Goal: Transaction & Acquisition: Purchase product/service

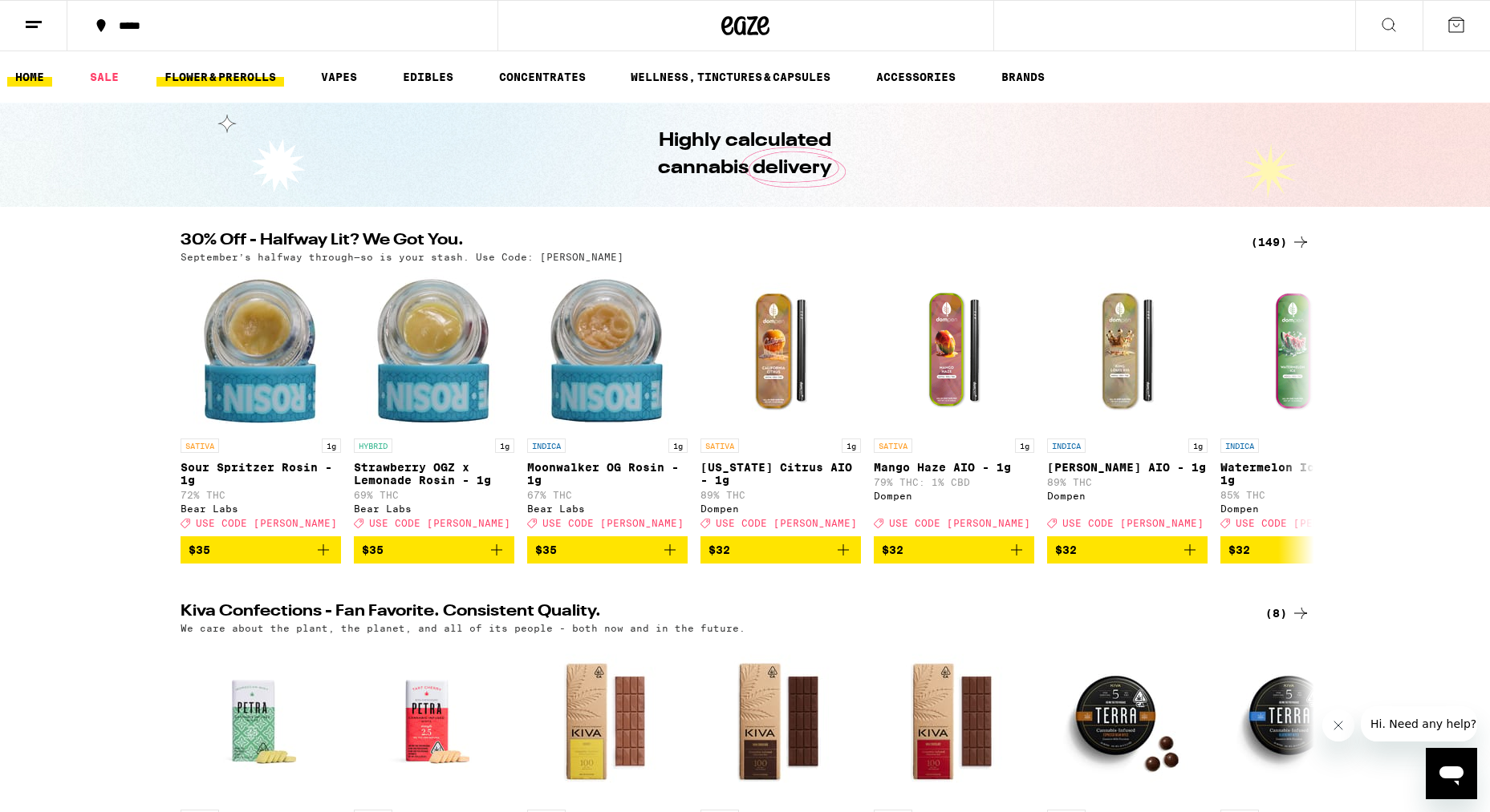
click at [217, 77] on link "FLOWER & PREROLLS" at bounding box center [220, 77] width 128 height 19
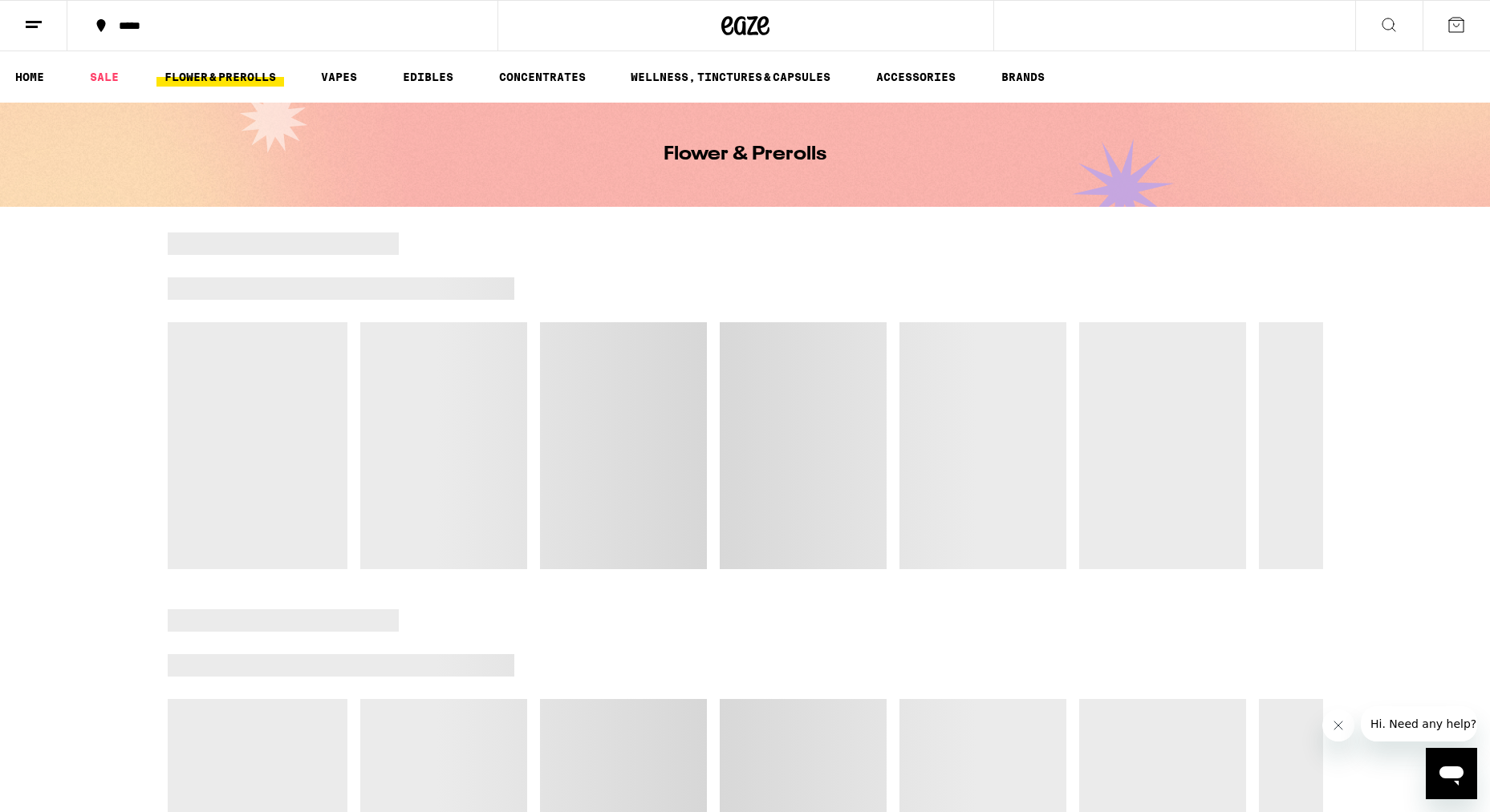
click at [36, 22] on line at bounding box center [33, 22] width 16 height 0
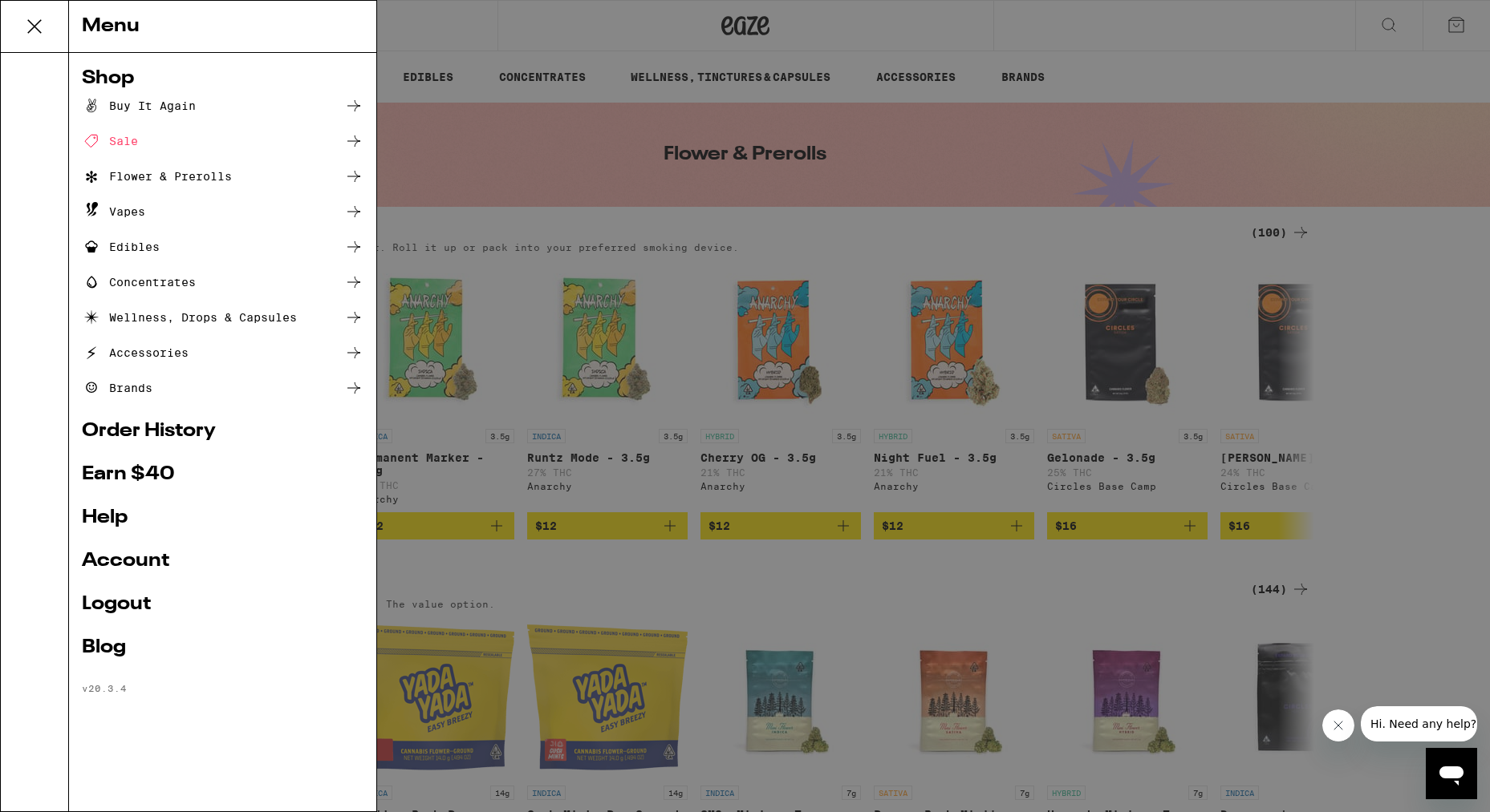
click at [36, 23] on icon at bounding box center [34, 26] width 32 height 32
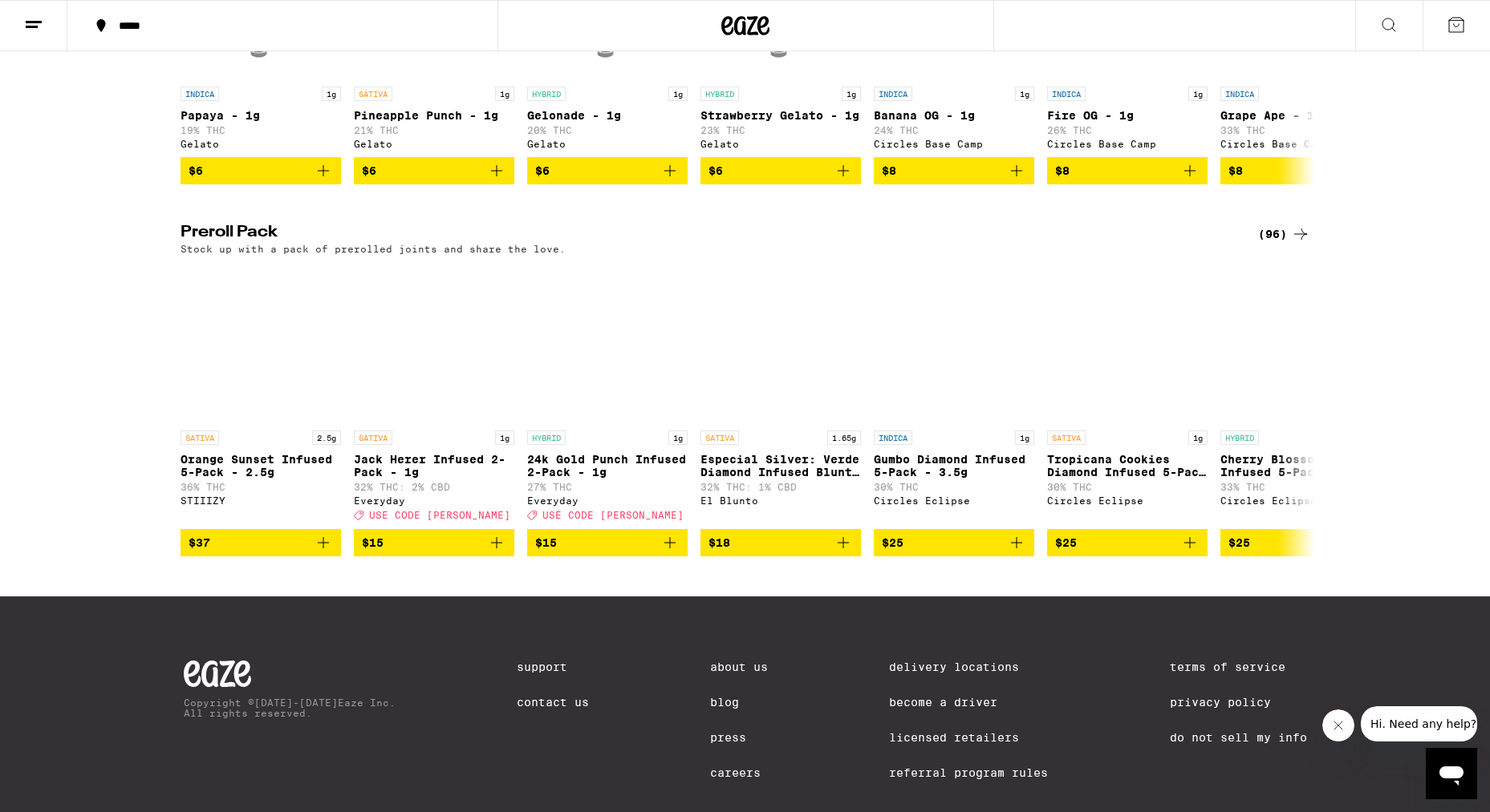
scroll to position [1061, 0]
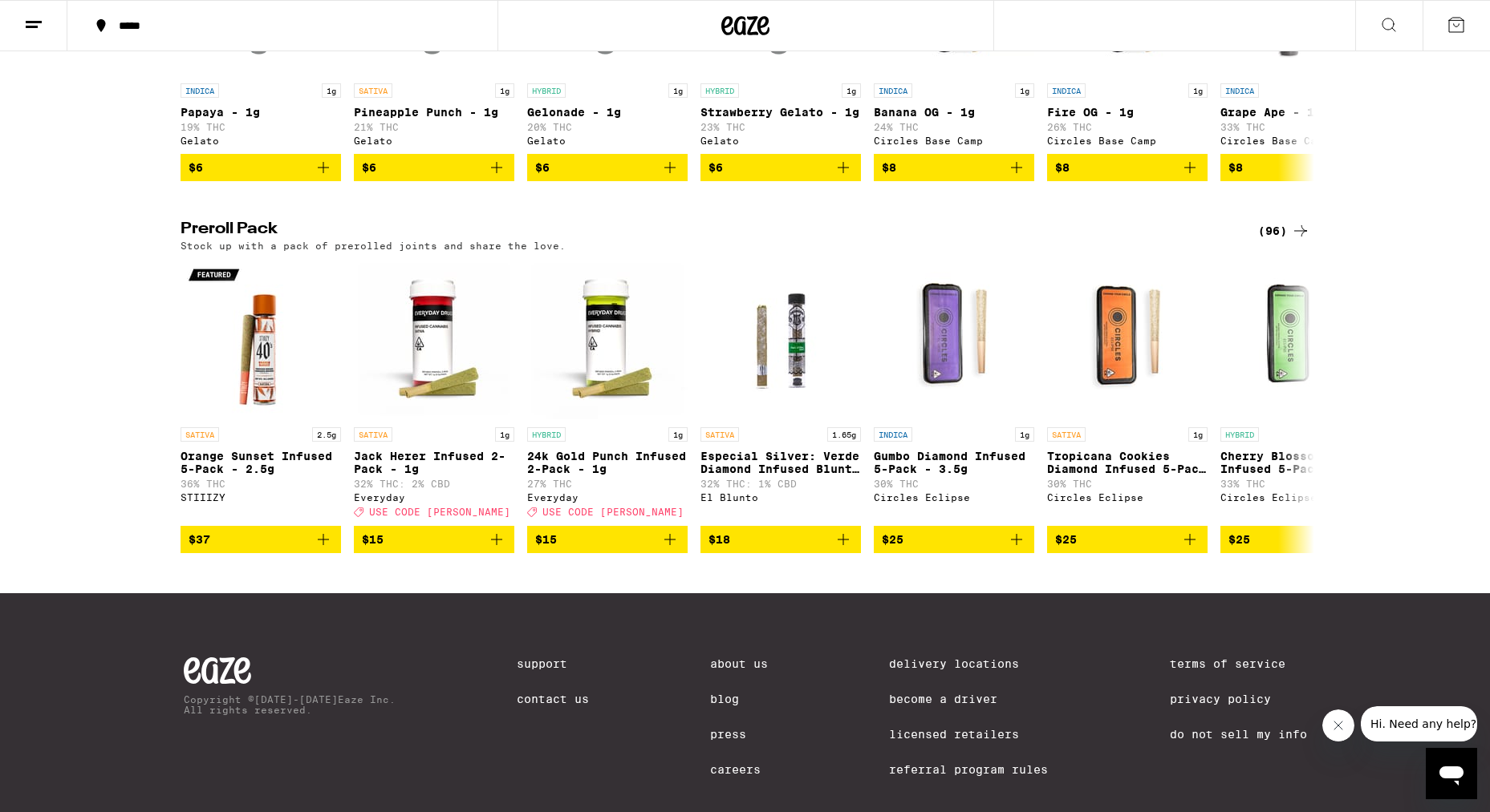
click at [1278, 240] on div "(96)" at bounding box center [1284, 231] width 52 height 19
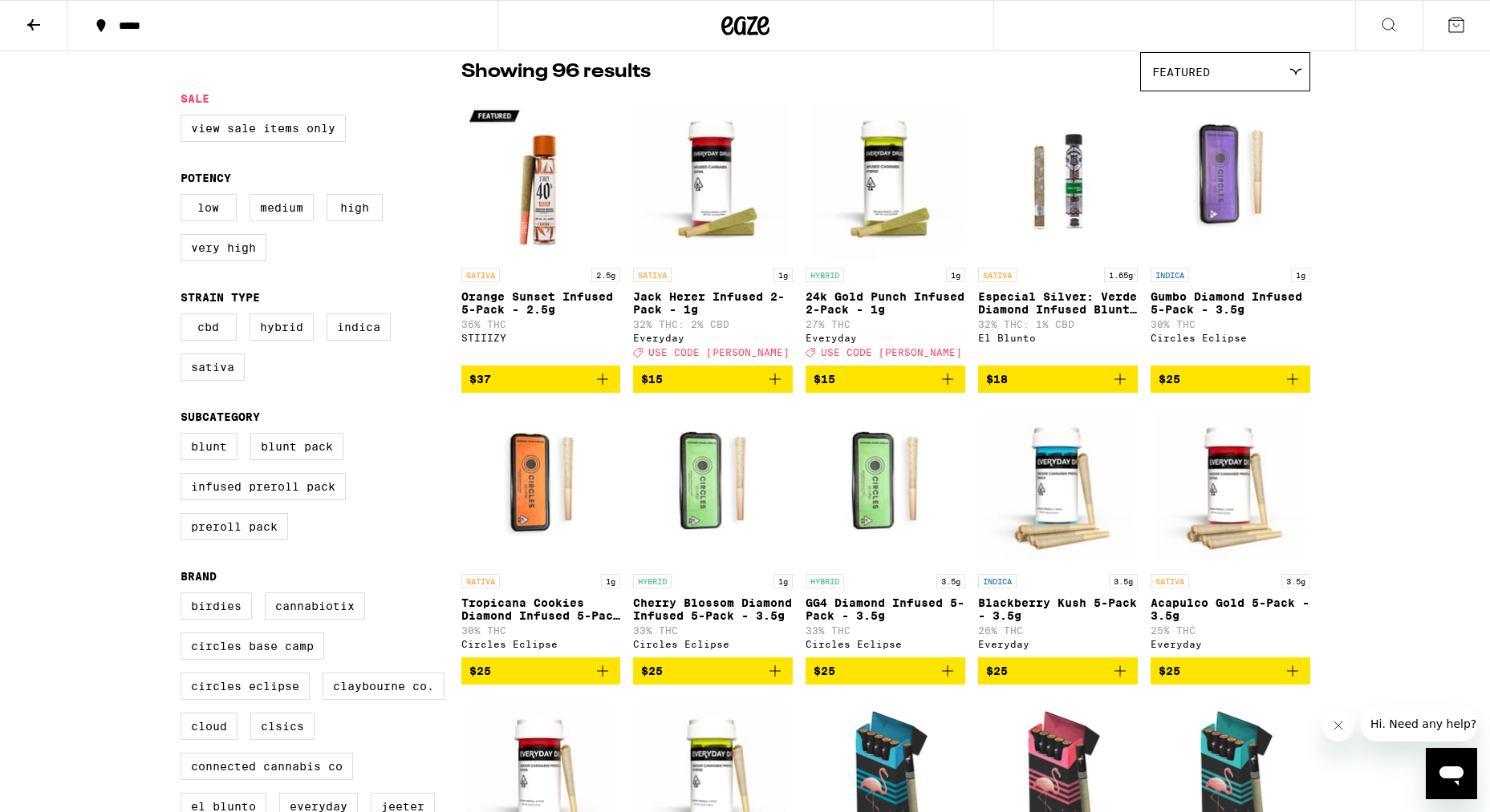
scroll to position [117, 0]
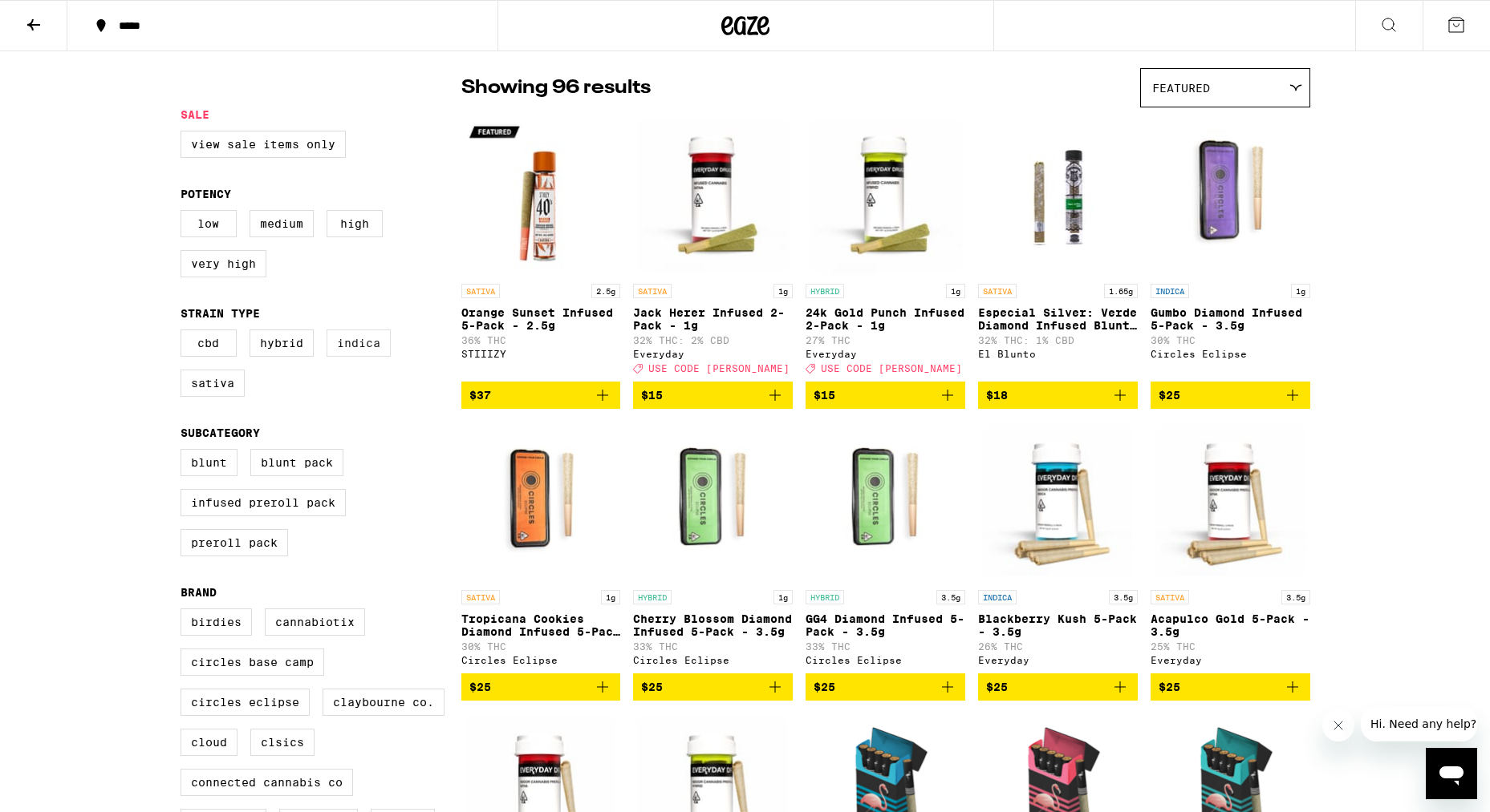
click at [355, 351] on label "Indica" at bounding box center [359, 343] width 64 height 27
click at [185, 332] on input "Indica" at bounding box center [184, 332] width 1 height 1
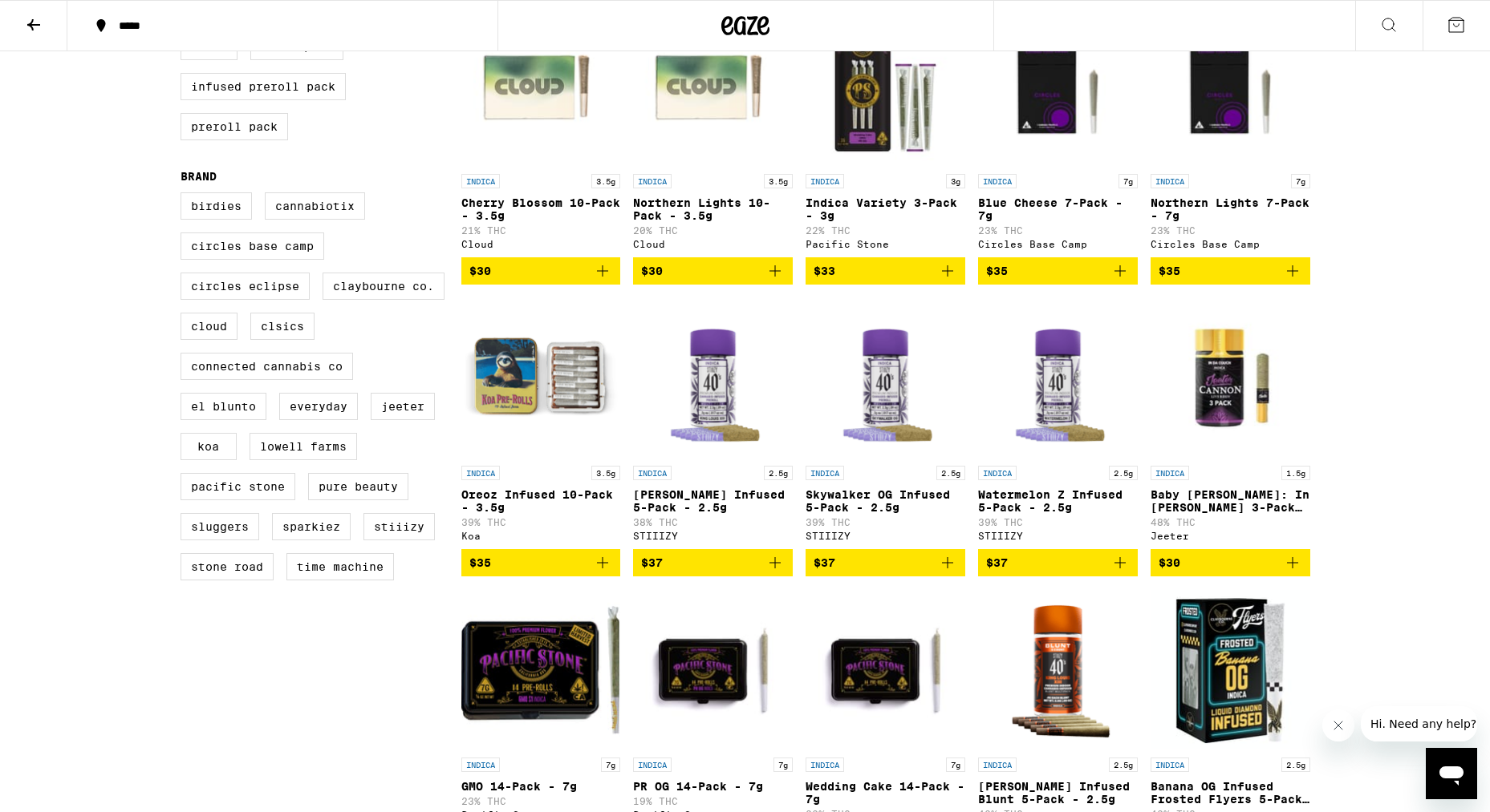
scroll to position [536, 0]
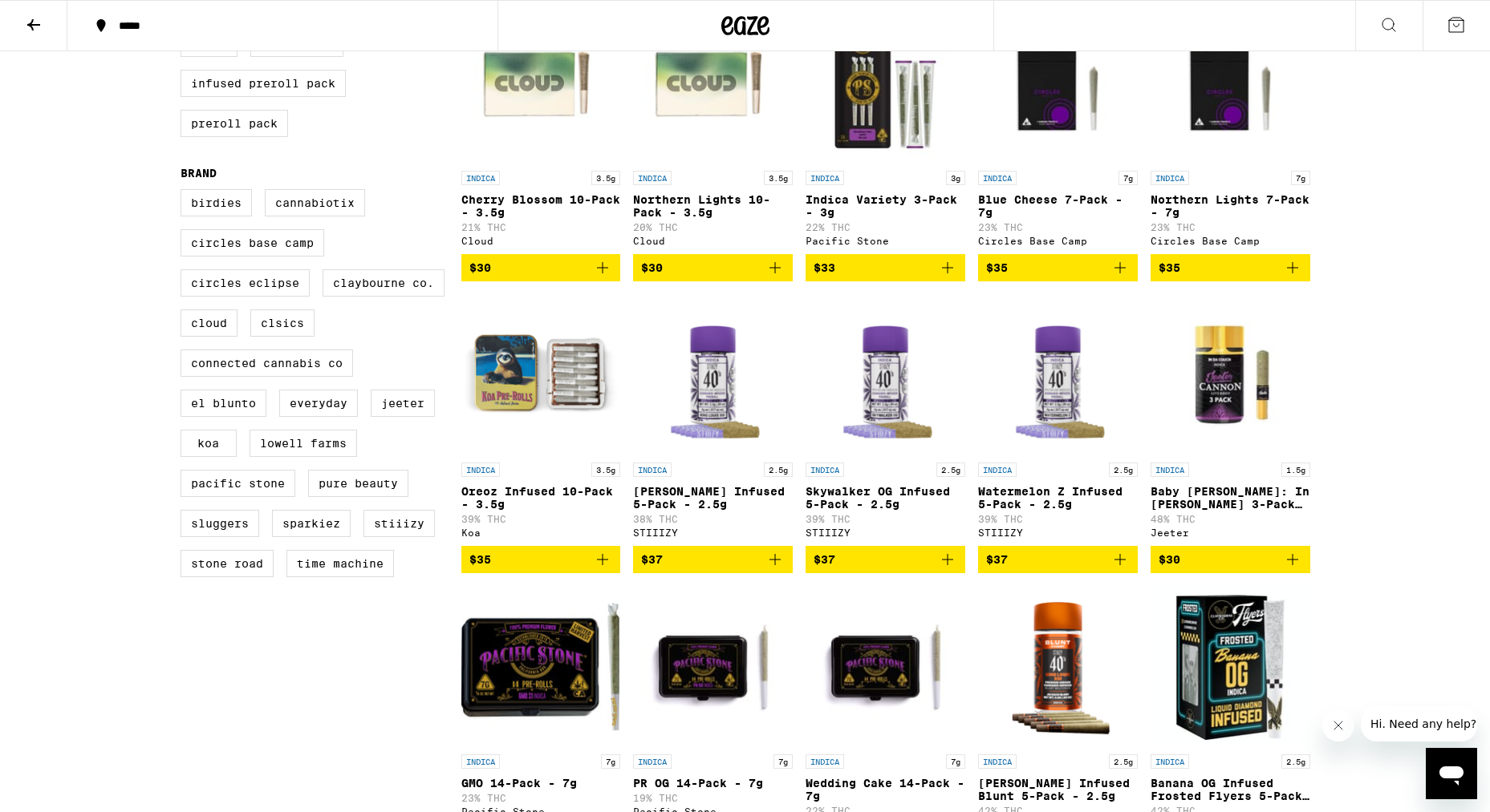
click at [603, 569] on icon "Add to bag" at bounding box center [603, 560] width 19 height 19
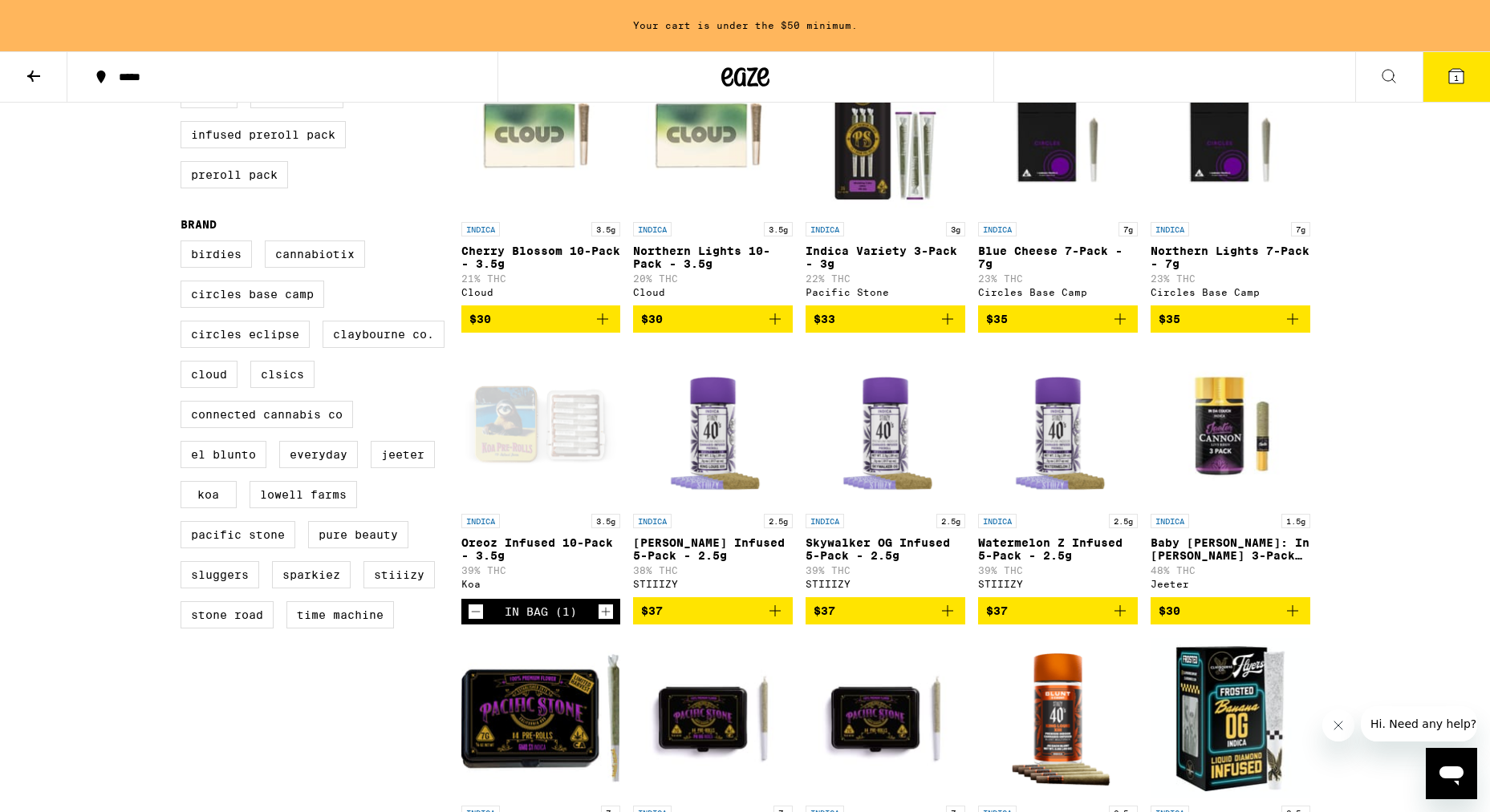
click at [604, 621] on icon "Increment" at bounding box center [605, 612] width 15 height 19
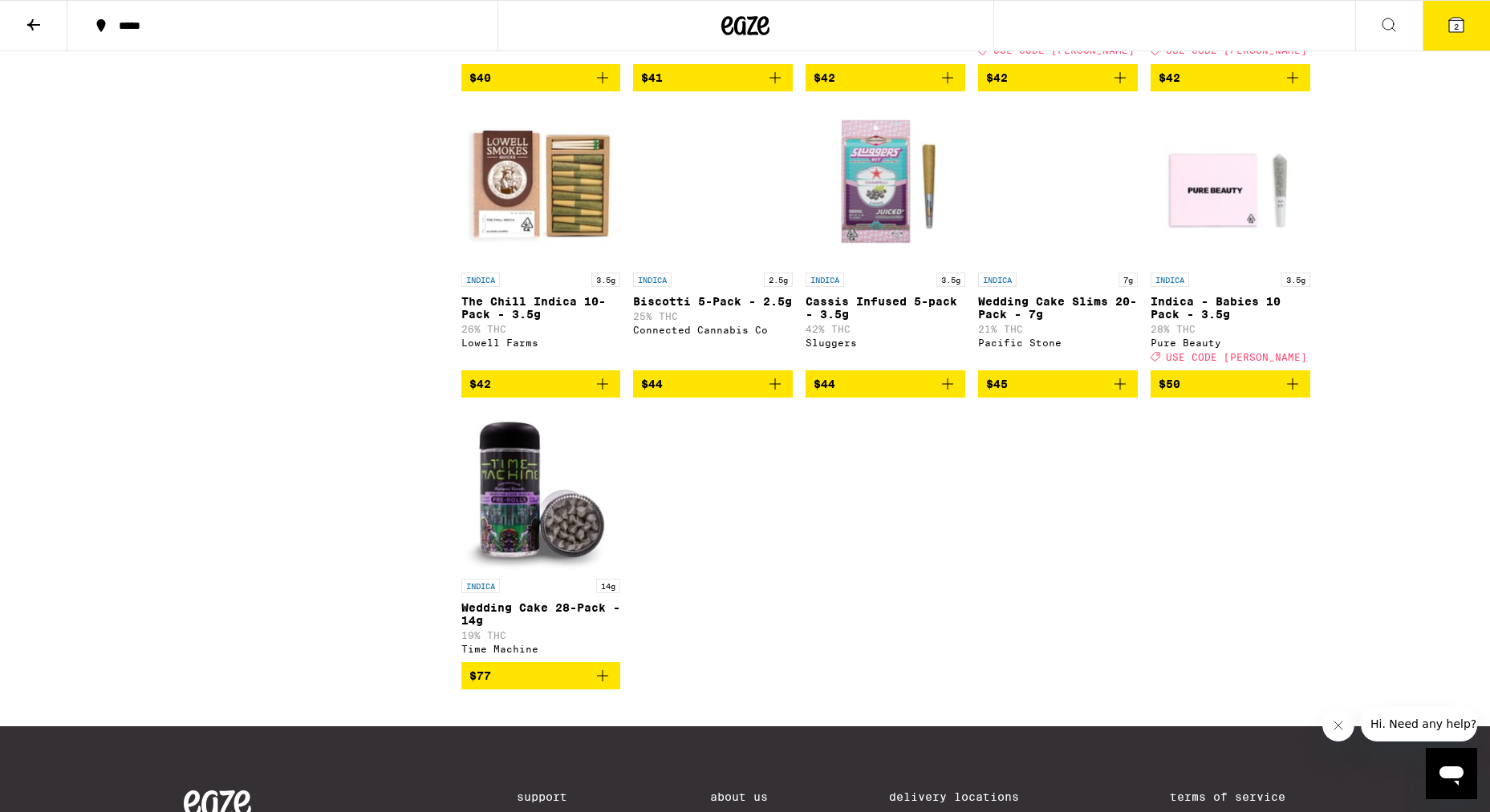
scroll to position [1620, 0]
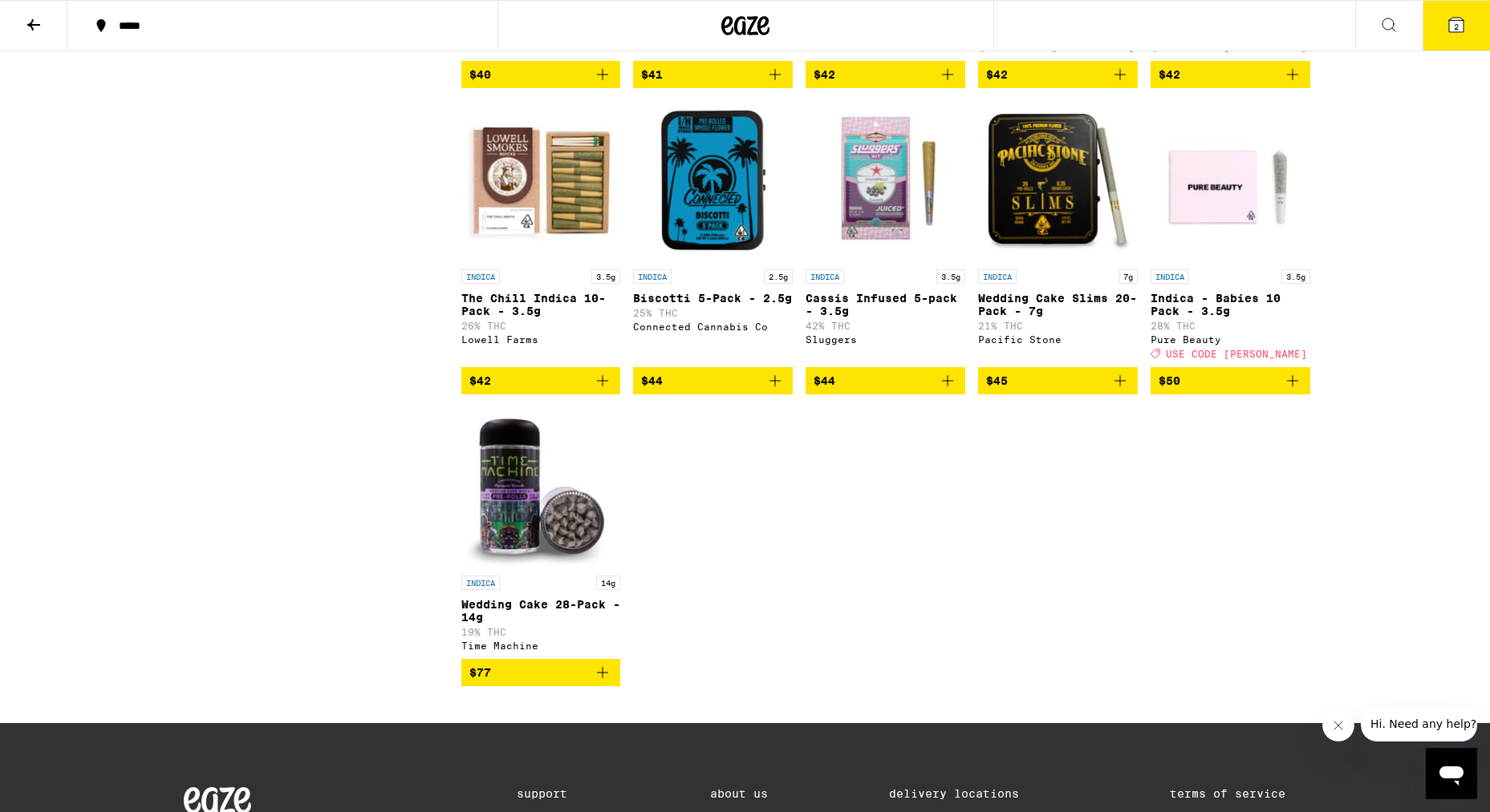
click at [601, 682] on icon "Add to bag" at bounding box center [603, 673] width 19 height 19
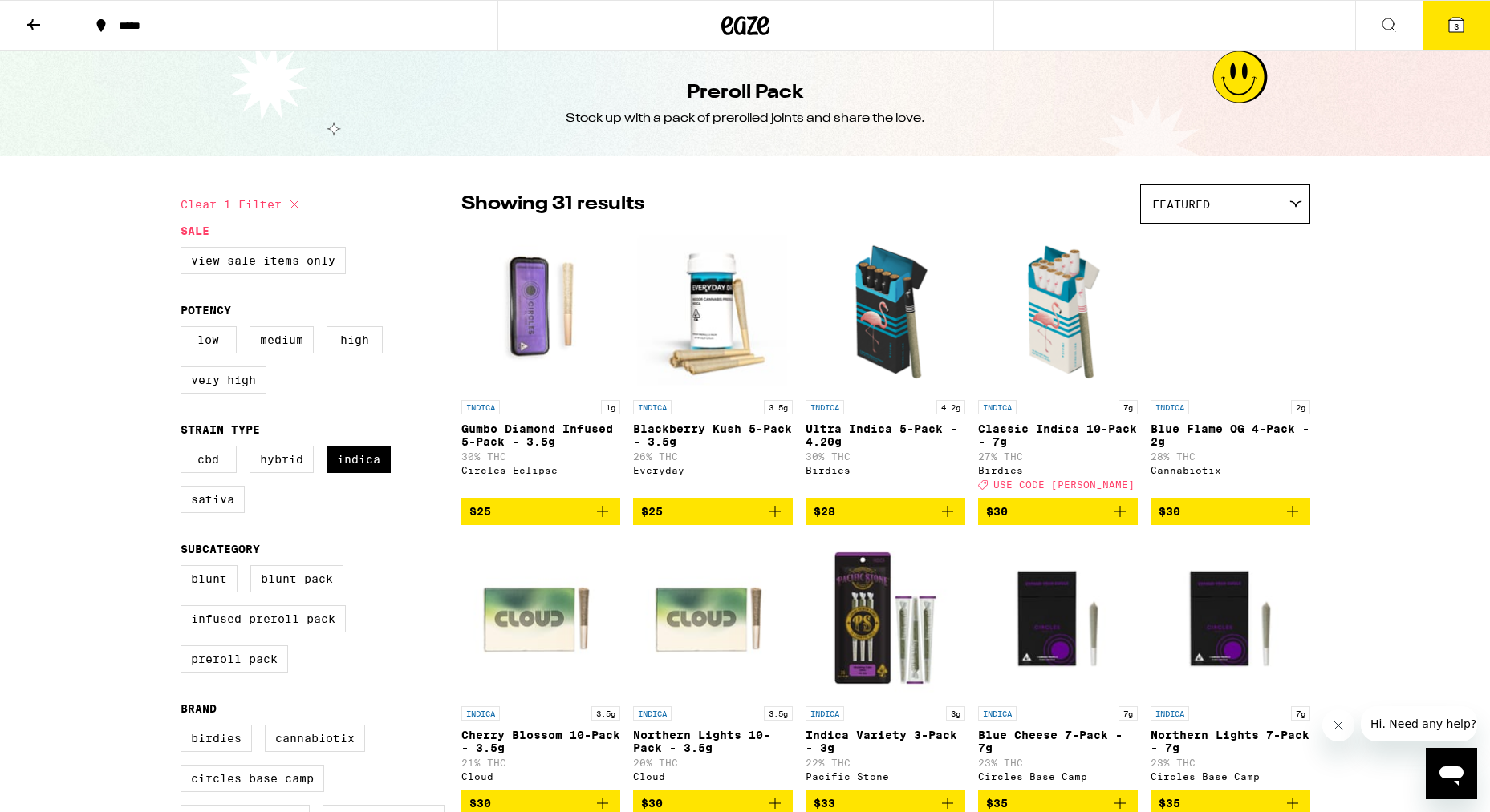
scroll to position [0, 0]
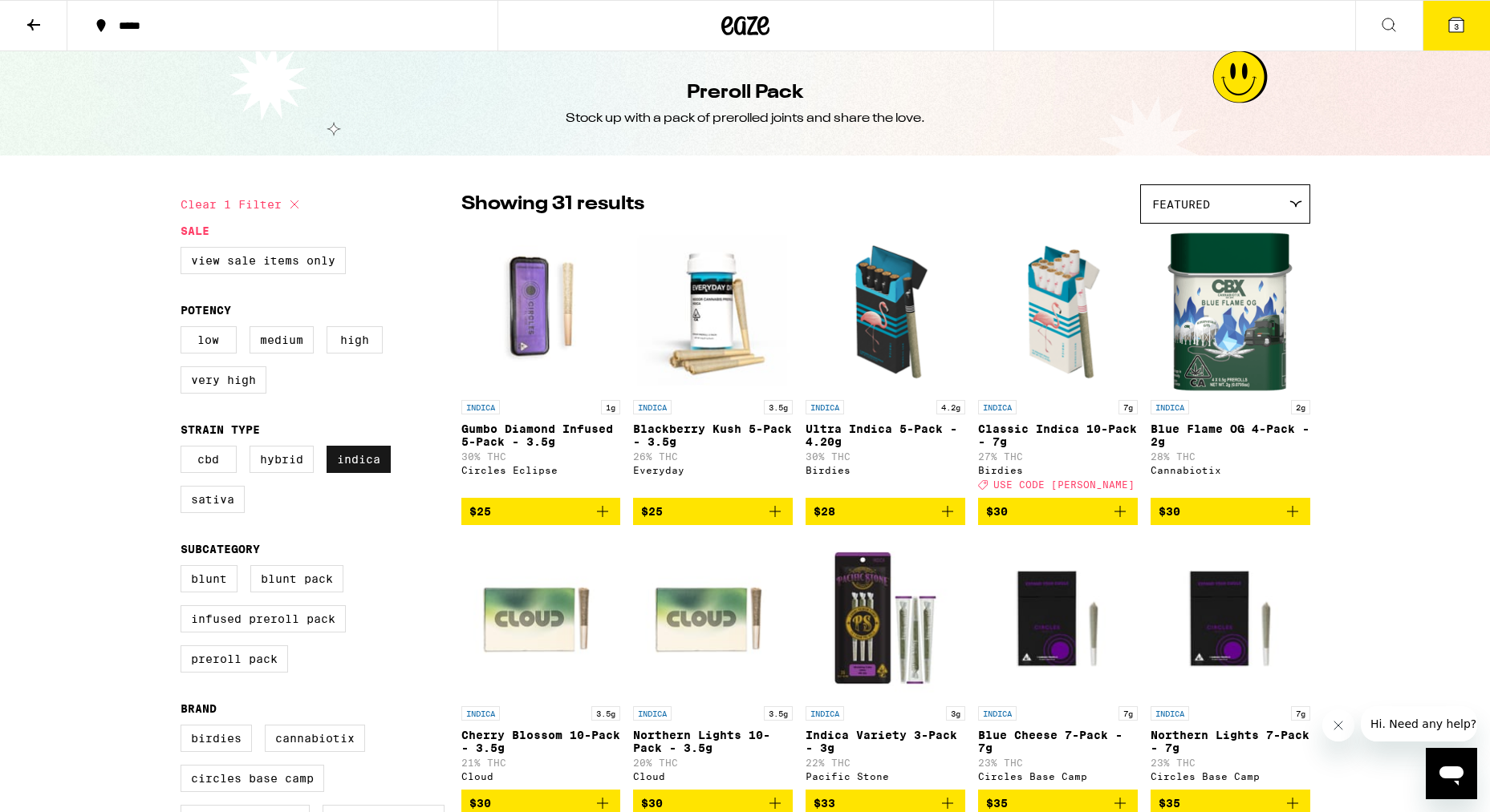
click at [353, 466] on label "Indica" at bounding box center [359, 459] width 64 height 27
click at [185, 449] on input "Indica" at bounding box center [184, 448] width 1 height 1
checkbox input "false"
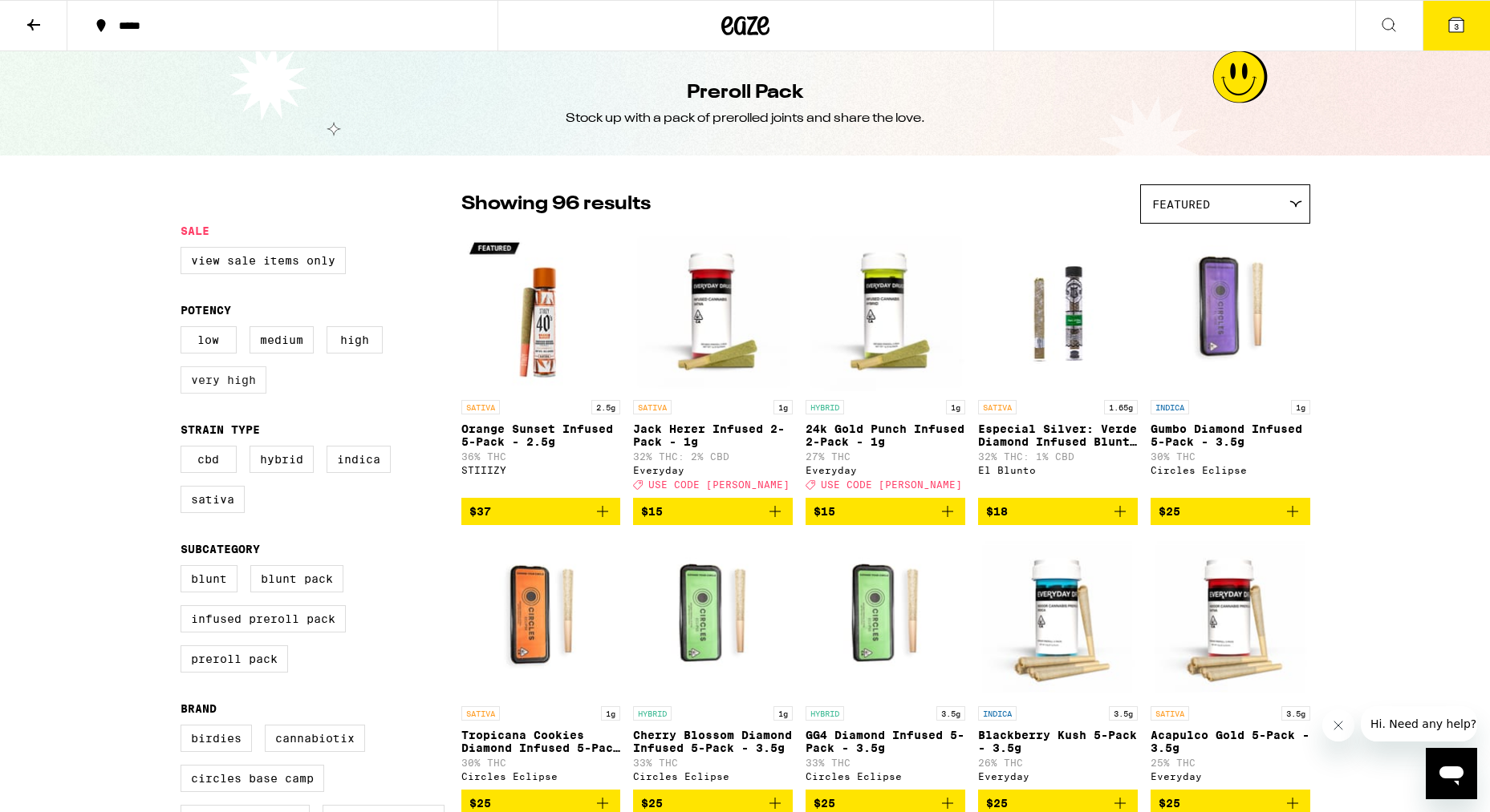
click at [222, 388] on label "Very High" at bounding box center [223, 379] width 86 height 27
click at [185, 330] on input "Very High" at bounding box center [184, 329] width 1 height 1
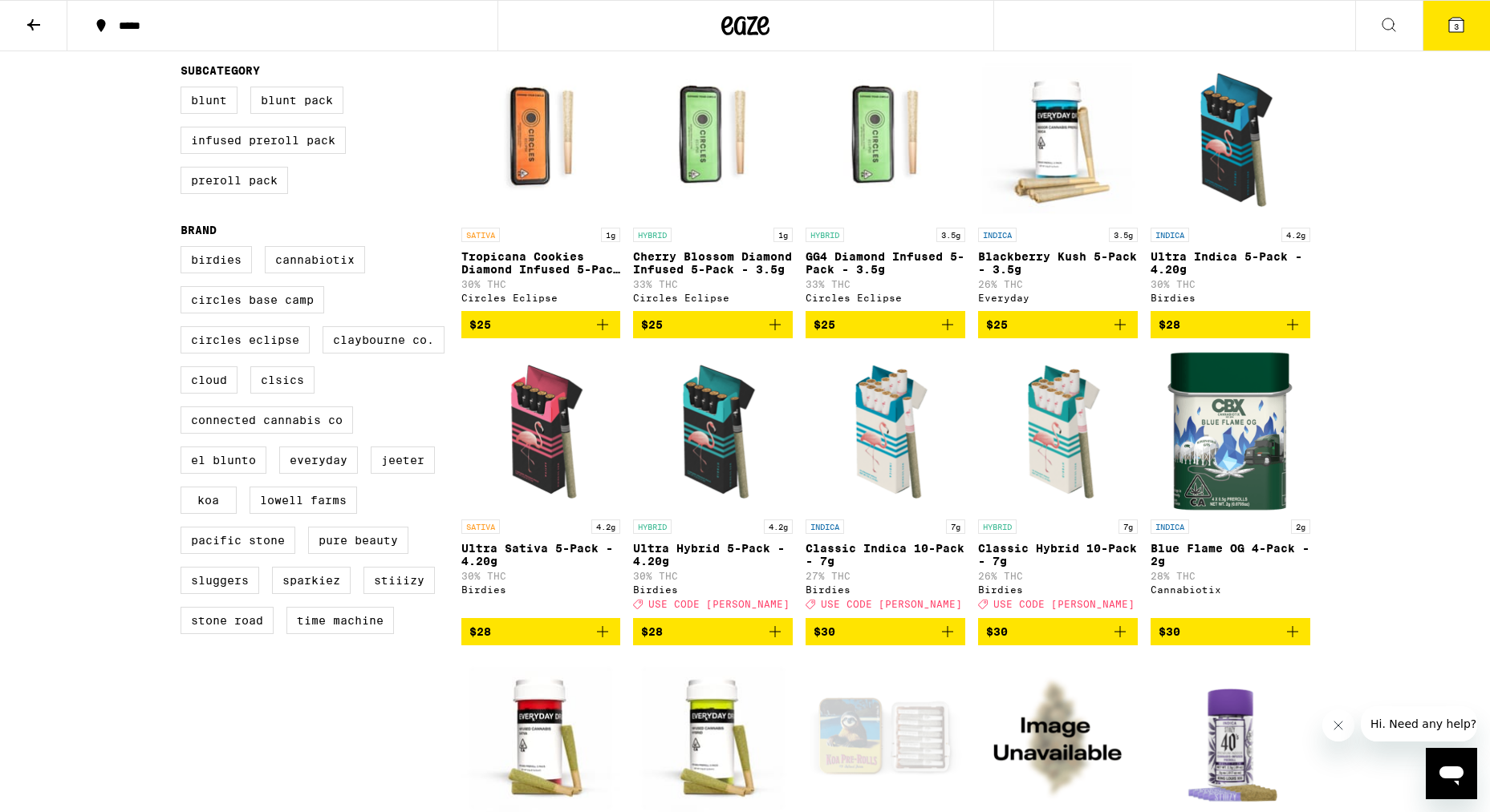
scroll to position [479, 1]
click at [1121, 334] on icon "Add to bag" at bounding box center [1120, 325] width 19 height 19
click at [1121, 335] on icon "Increment" at bounding box center [1123, 325] width 15 height 19
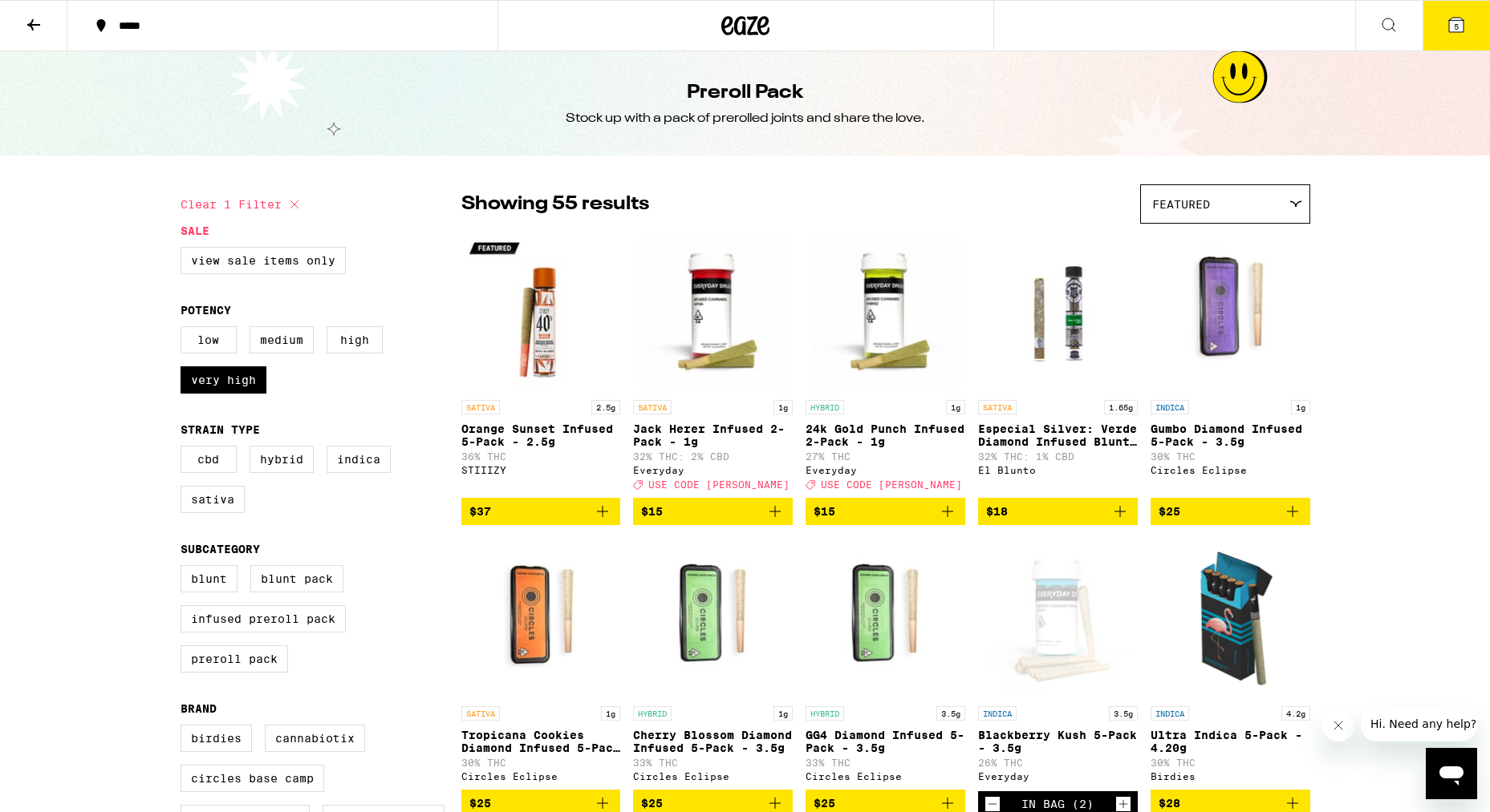
scroll to position [0, 0]
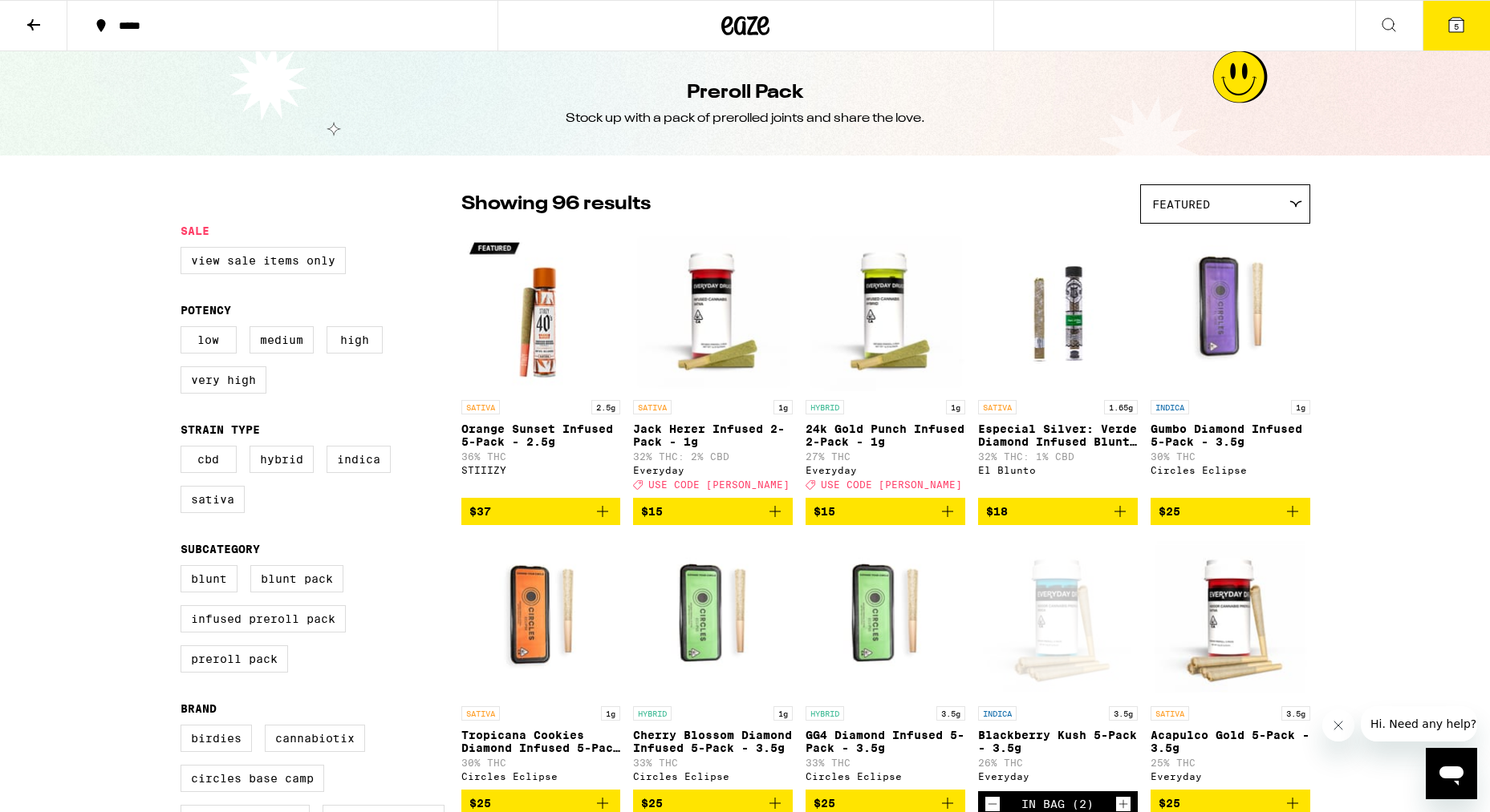
checkbox input "false"
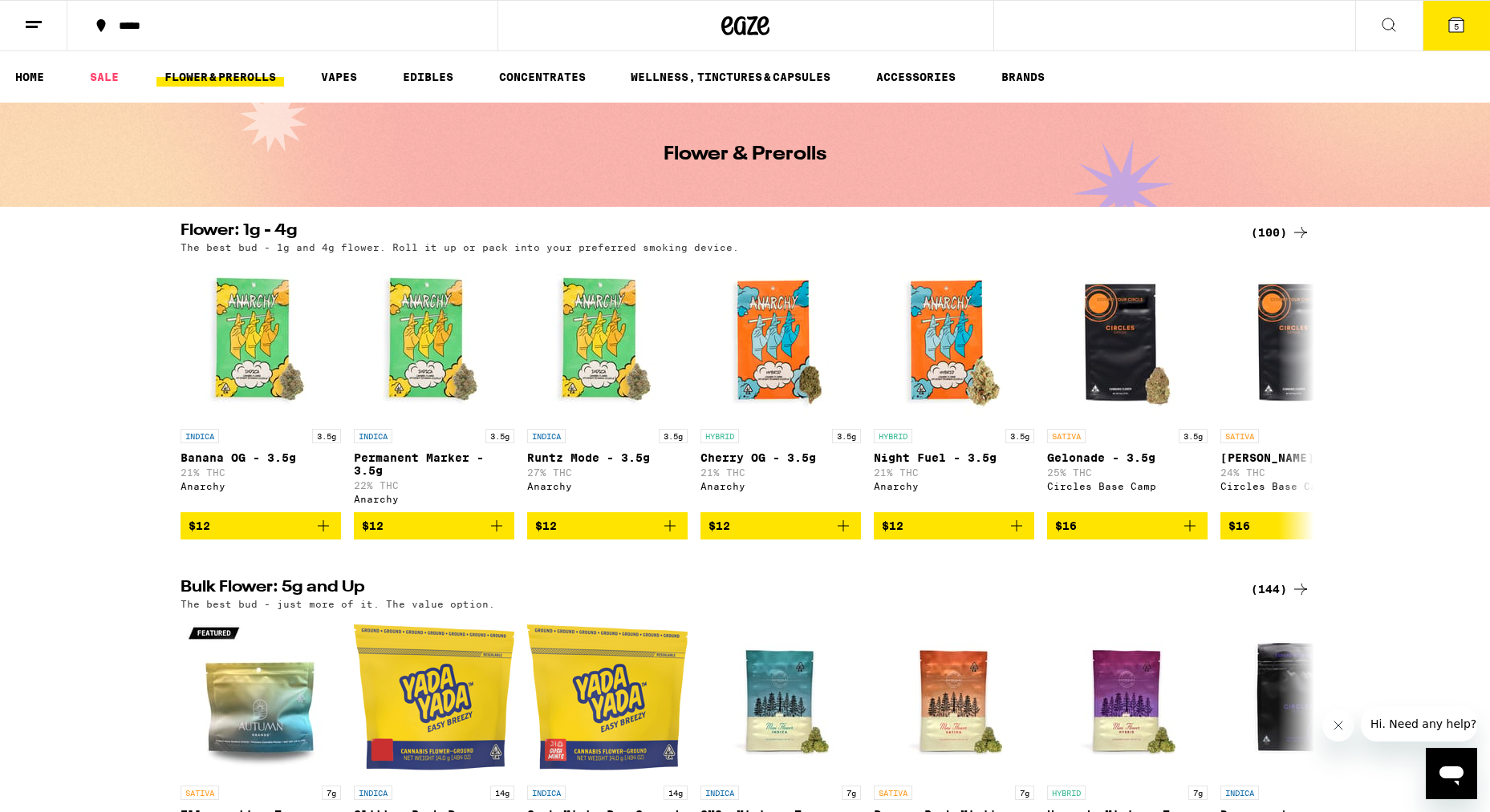
click at [185, 77] on link "FLOWER & PREROLLS" at bounding box center [220, 77] width 128 height 19
click at [232, 74] on link "FLOWER & PREROLLS" at bounding box center [220, 77] width 128 height 19
click at [33, 78] on link "HOME" at bounding box center [30, 77] width 45 height 19
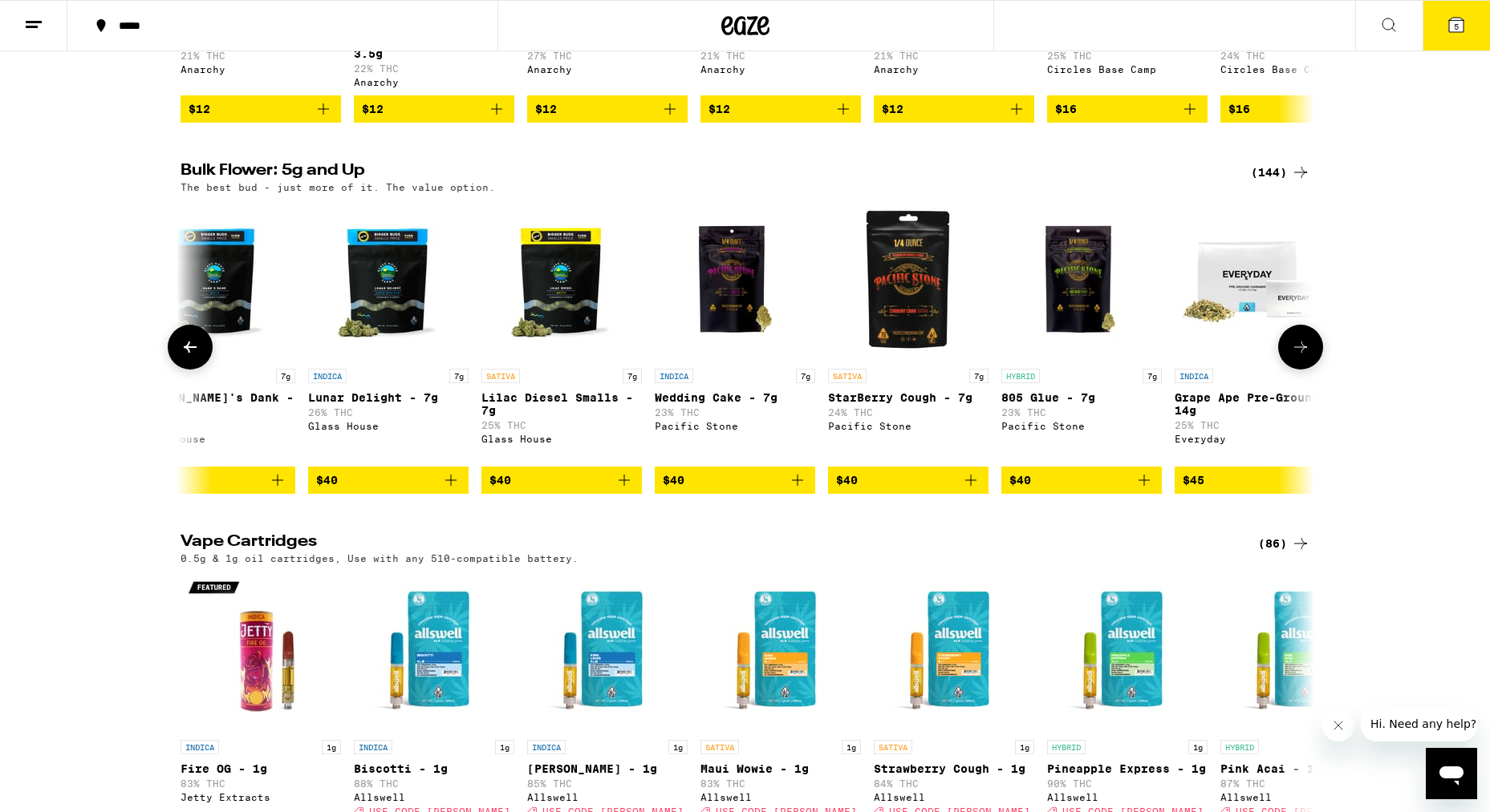
scroll to position [0, 5074]
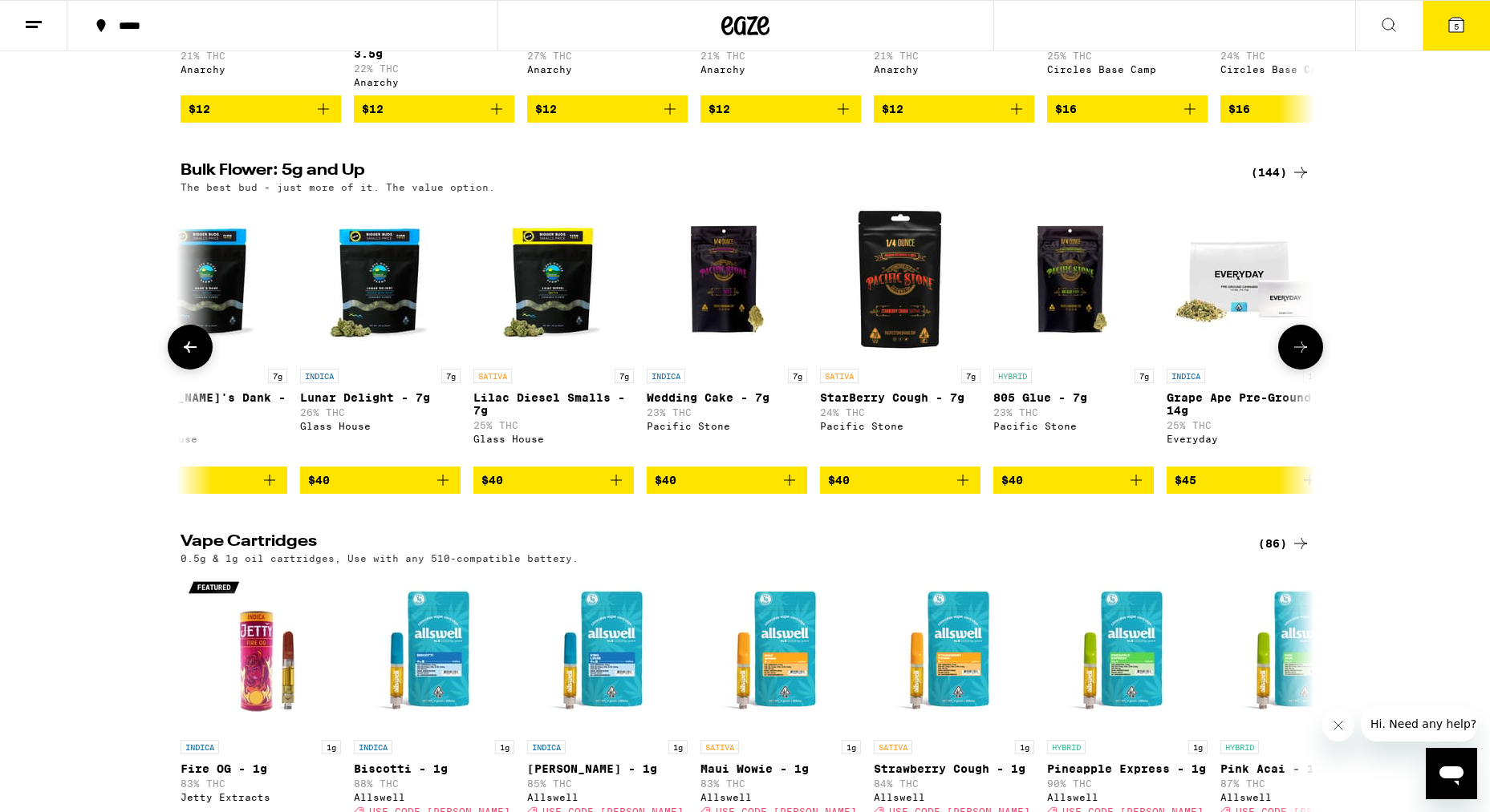
click at [793, 490] on icon "Add to bag" at bounding box center [790, 480] width 19 height 19
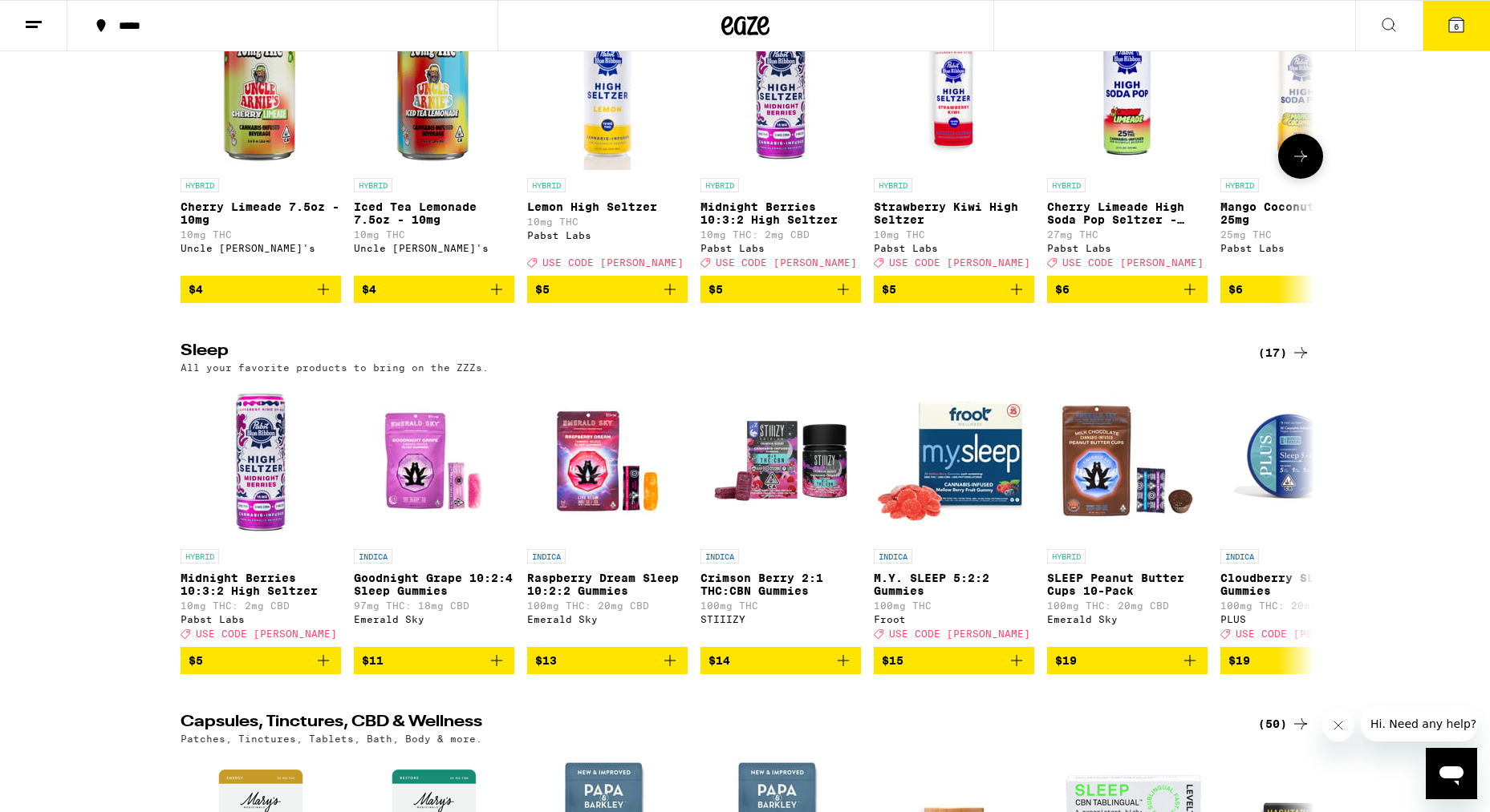
scroll to position [5913, 0]
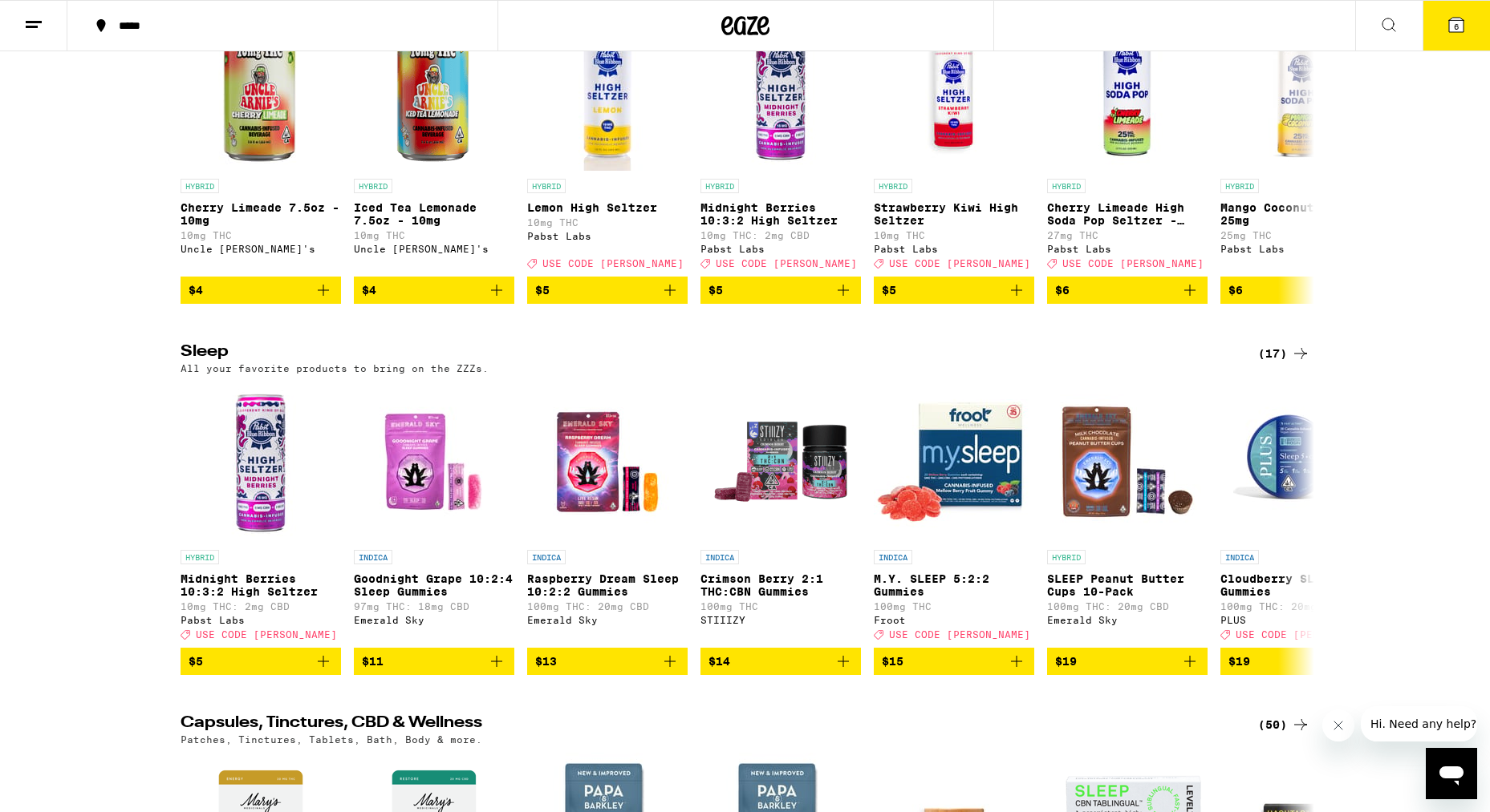
click at [1460, 28] on icon at bounding box center [1456, 24] width 15 height 15
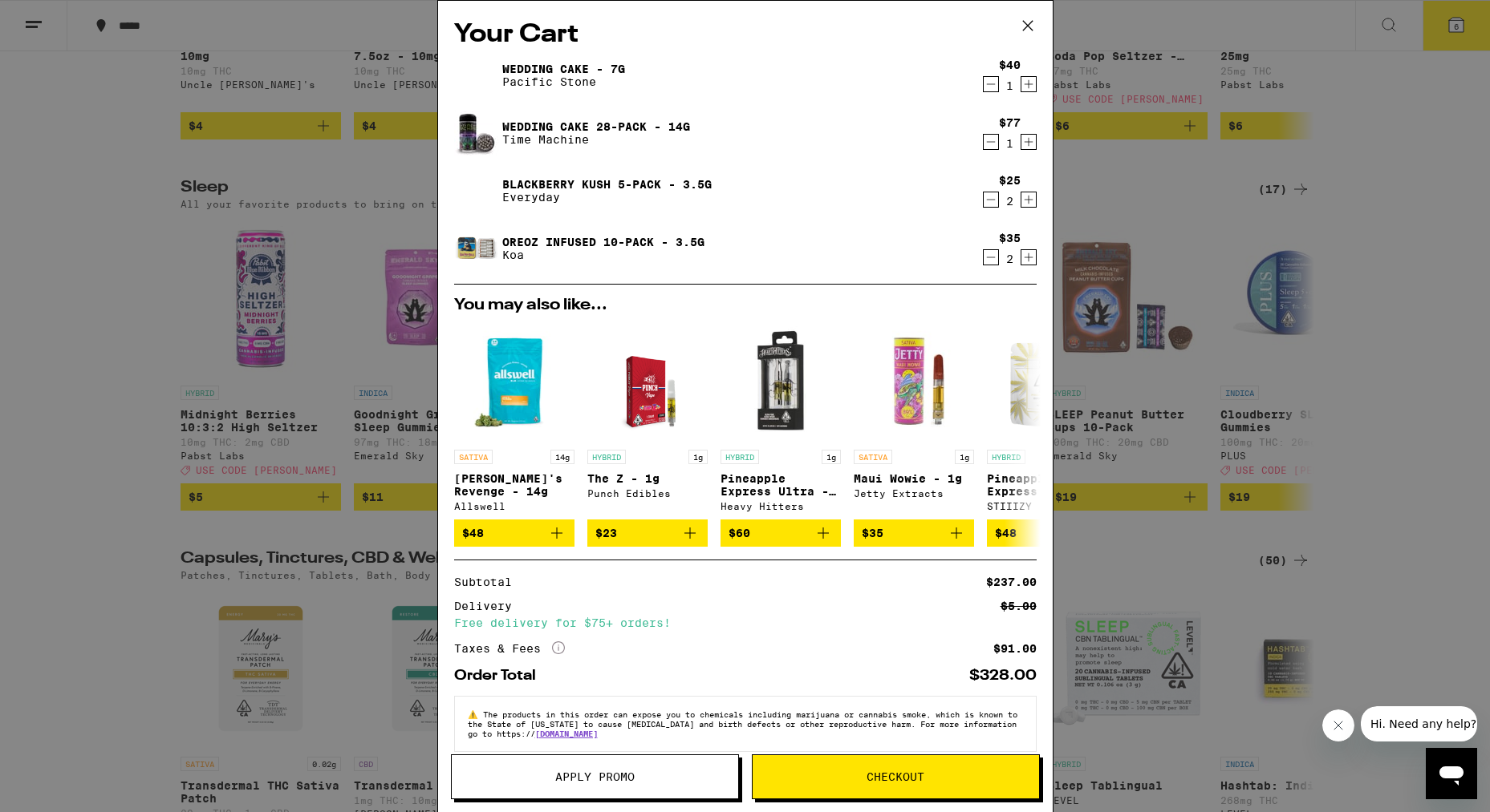
click at [601, 773] on span "Apply Promo" at bounding box center [595, 776] width 79 height 11
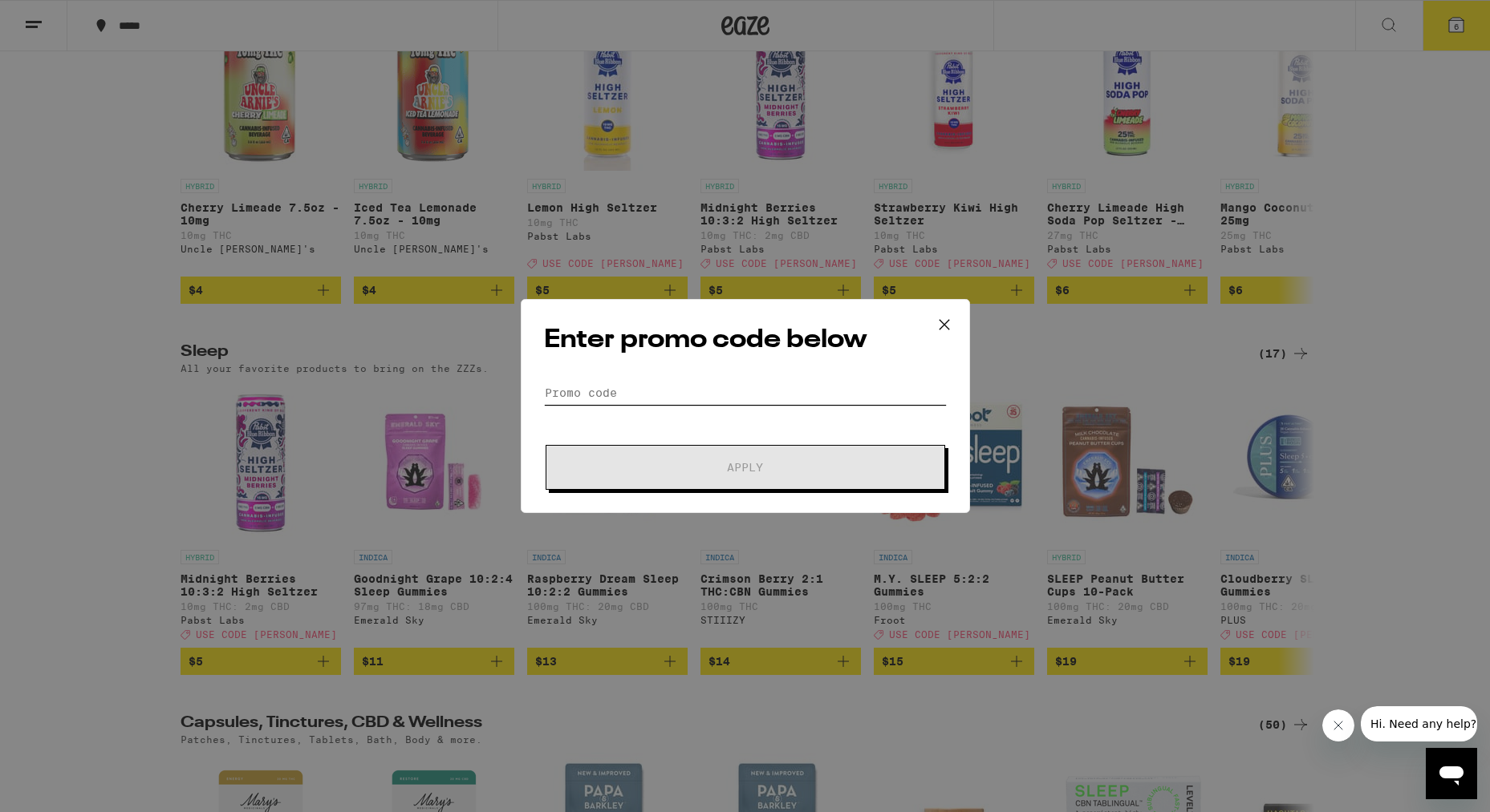
click at [567, 390] on input "Promo Code" at bounding box center [745, 393] width 403 height 24
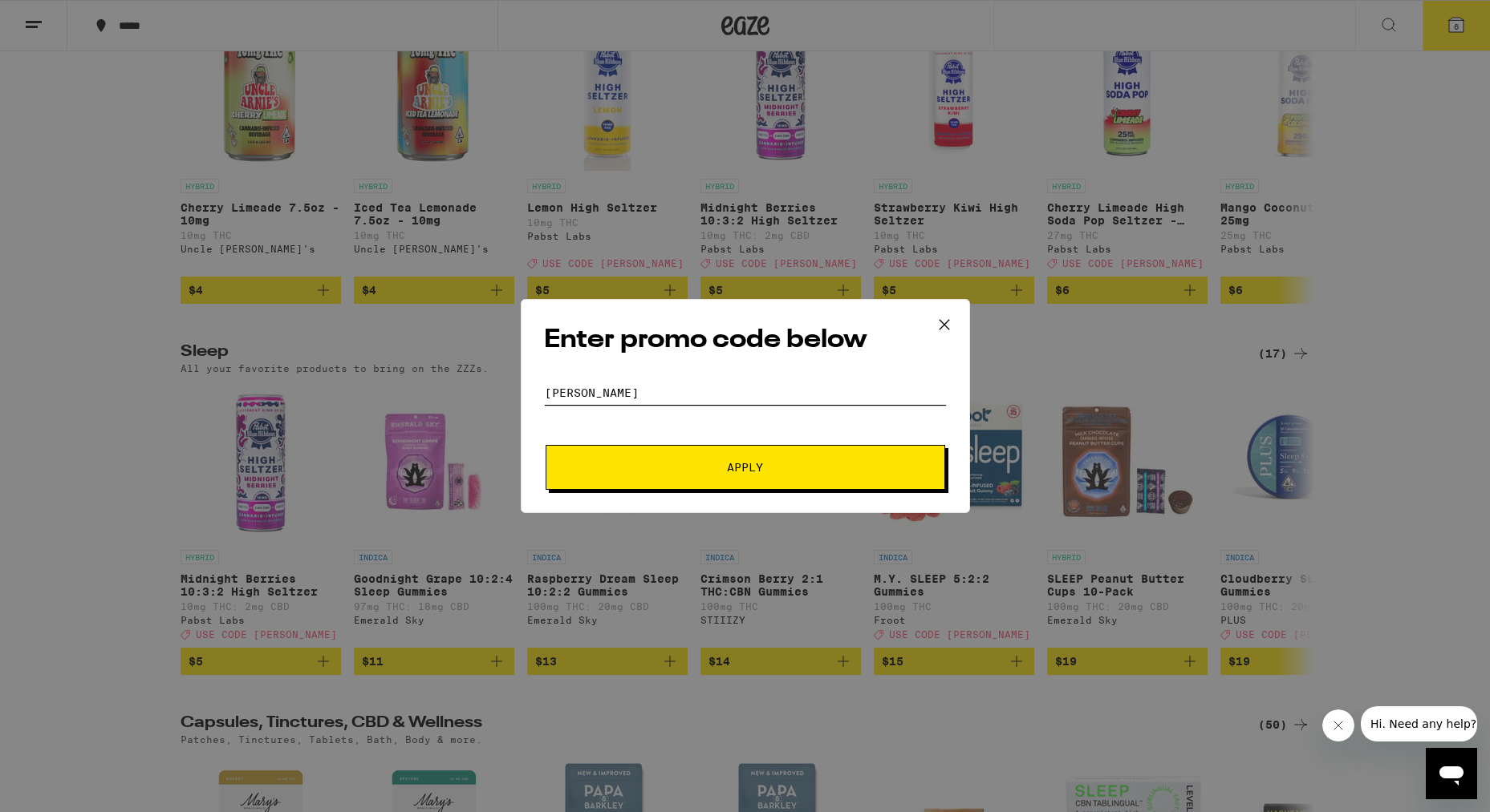
scroll to position [5912, 0]
type input "[PERSON_NAME]"
click at [753, 473] on span "Apply" at bounding box center [745, 467] width 36 height 11
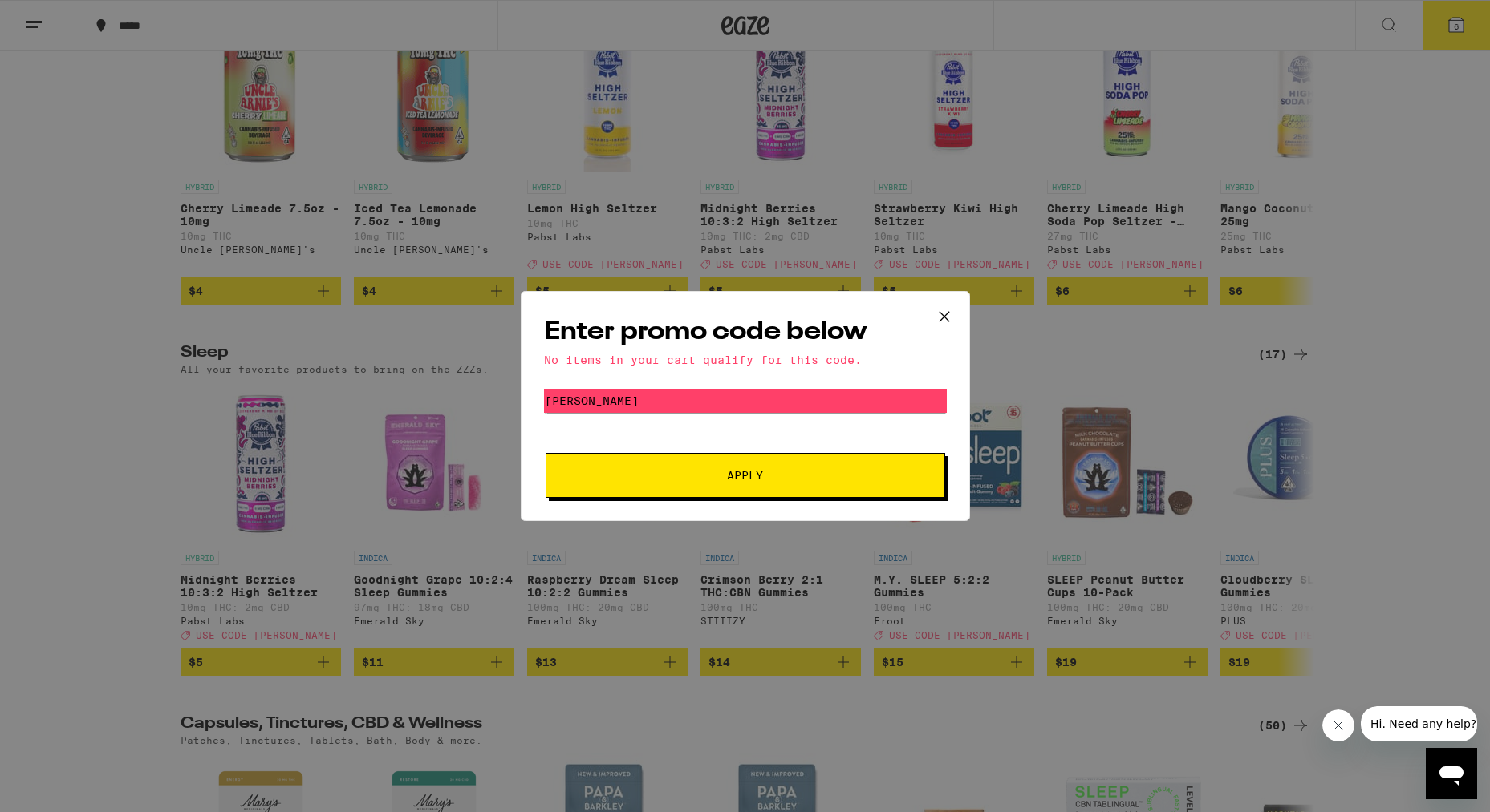
click at [941, 320] on icon at bounding box center [943, 316] width 10 height 10
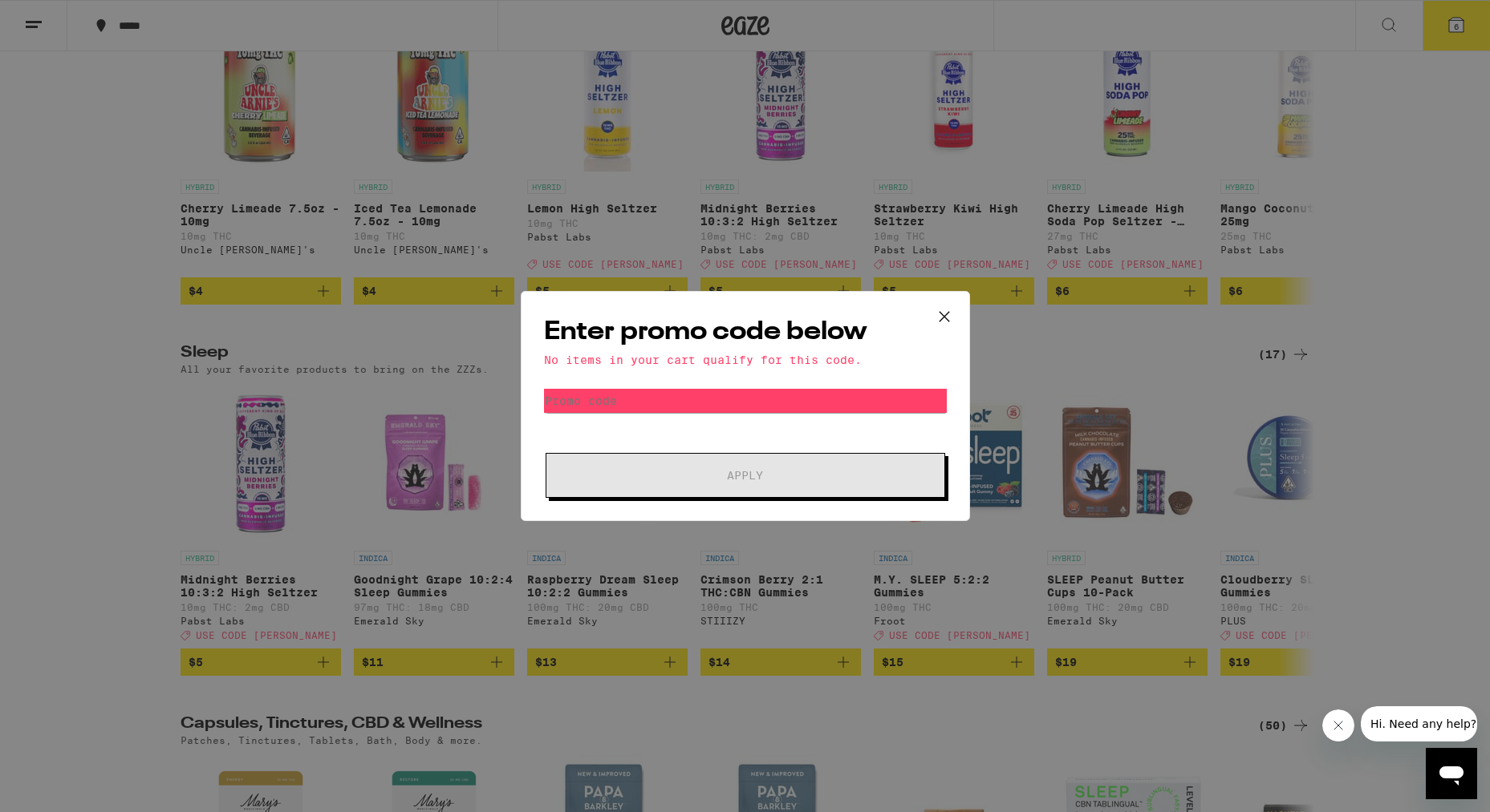
scroll to position [5913, 0]
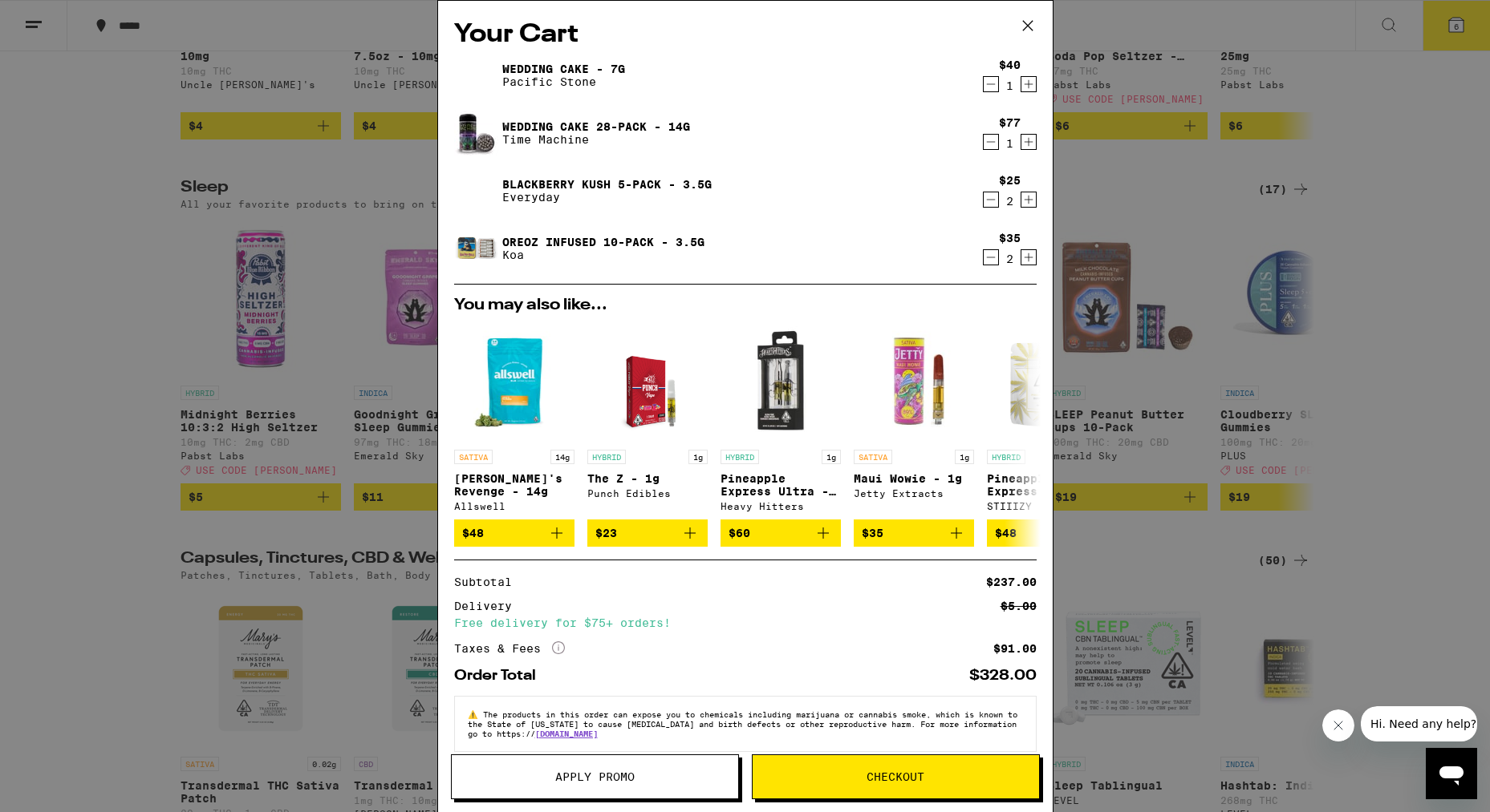
click at [893, 775] on span "Checkout" at bounding box center [895, 776] width 57 height 11
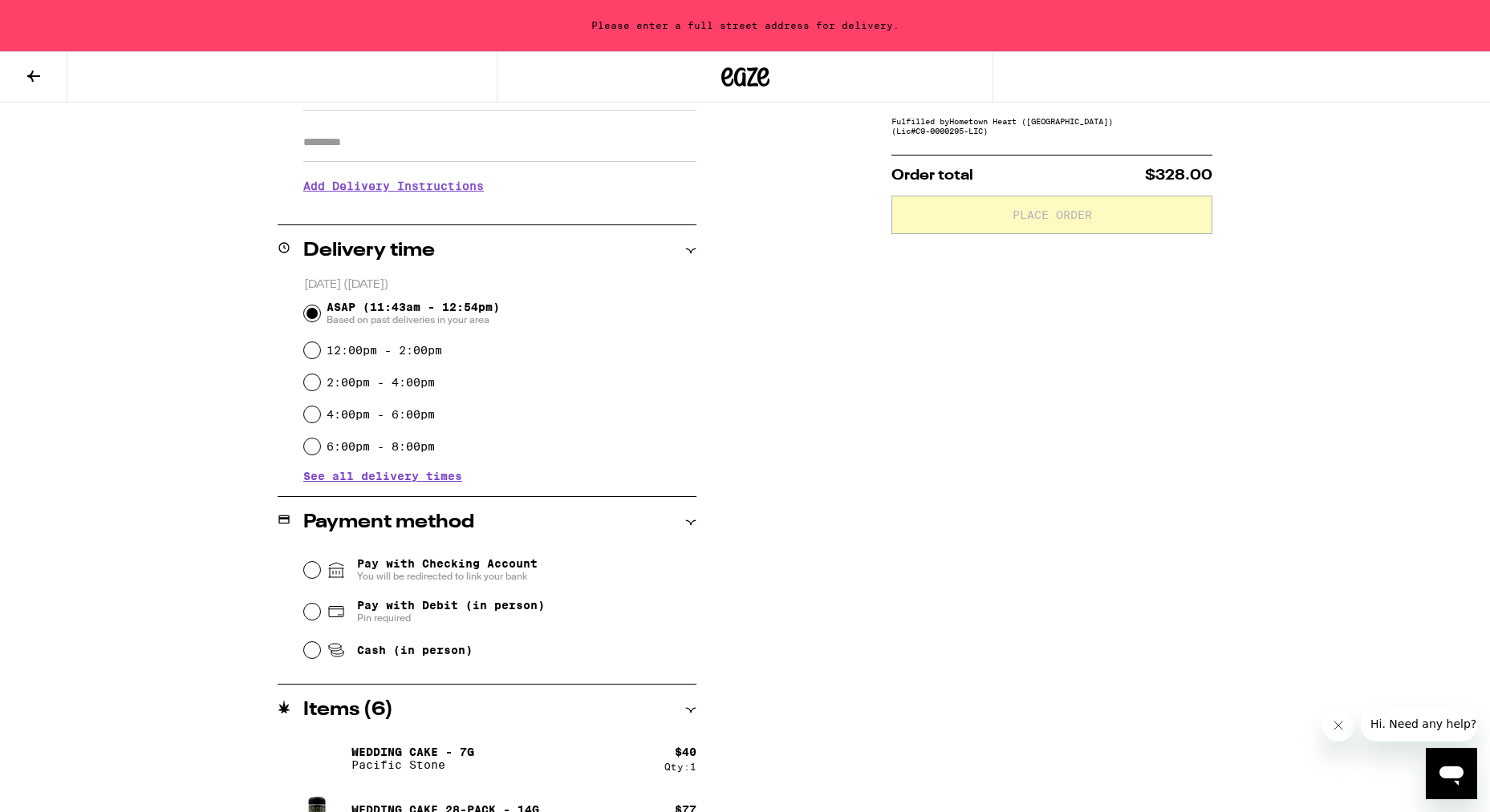
scroll to position [283, 0]
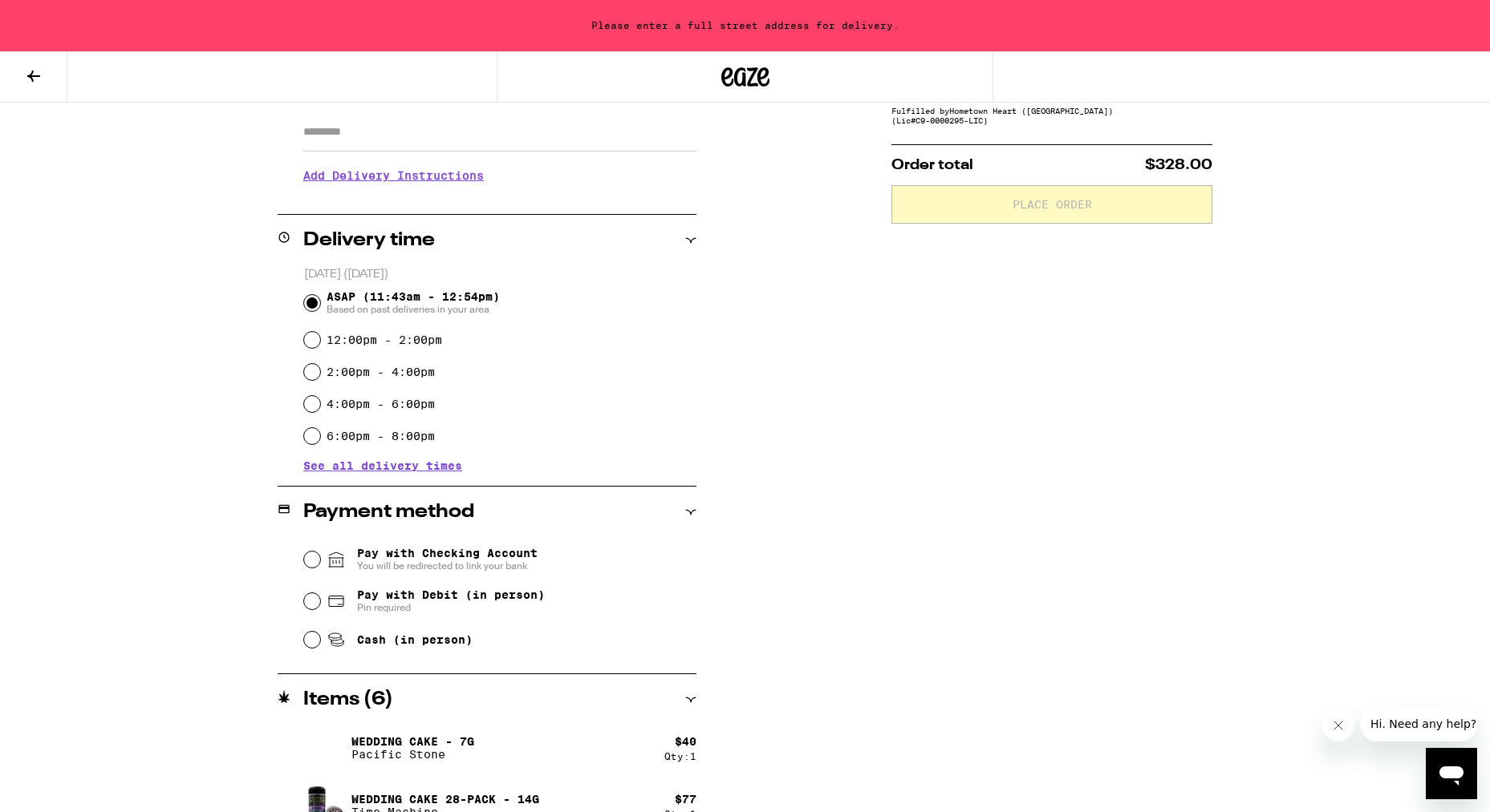
click at [314, 645] on input "Cash (in person)" at bounding box center [312, 640] width 16 height 16
radio input "true"
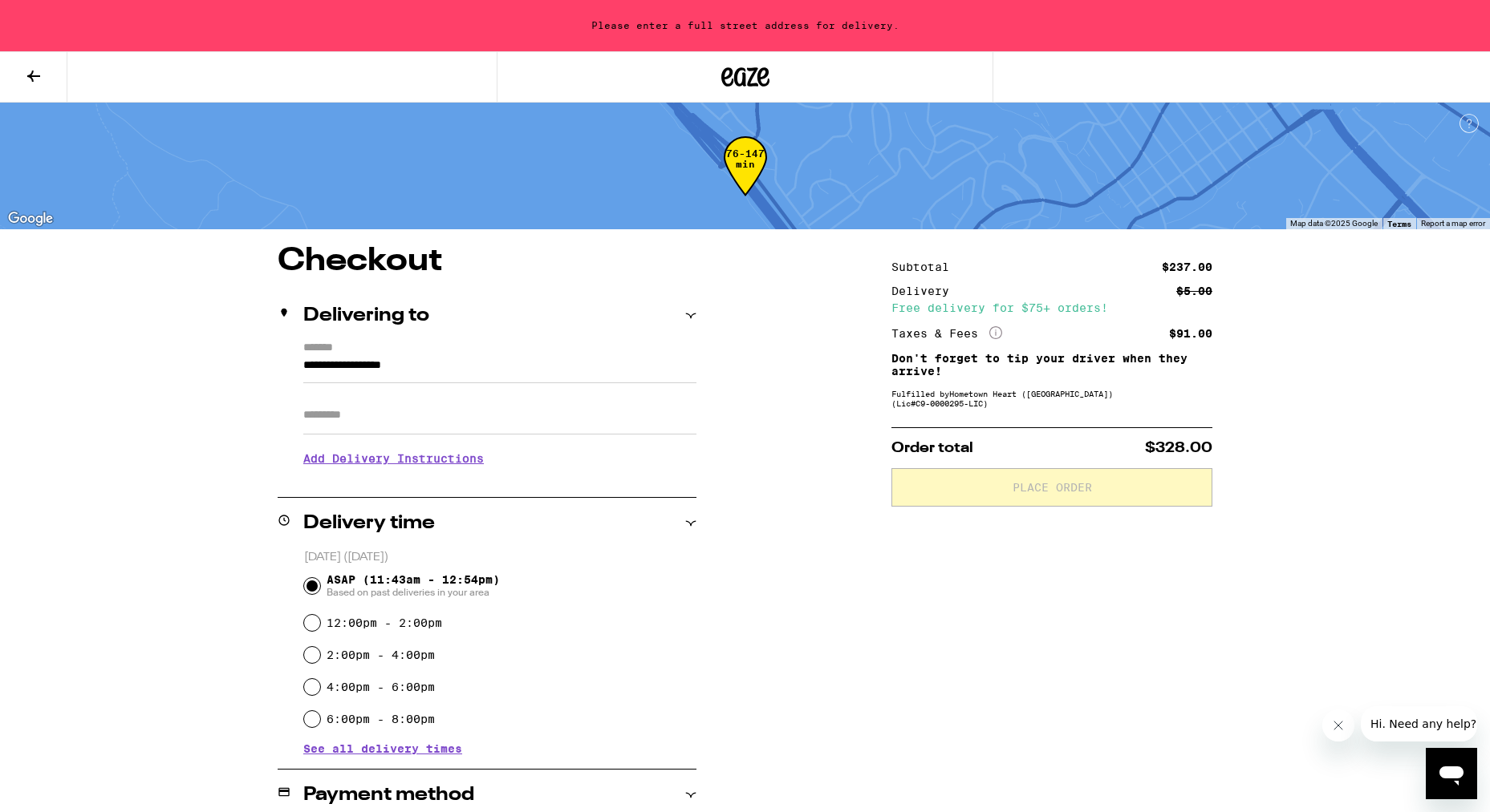
scroll to position [0, 0]
click at [339, 364] on input "**********" at bounding box center [499, 369] width 393 height 27
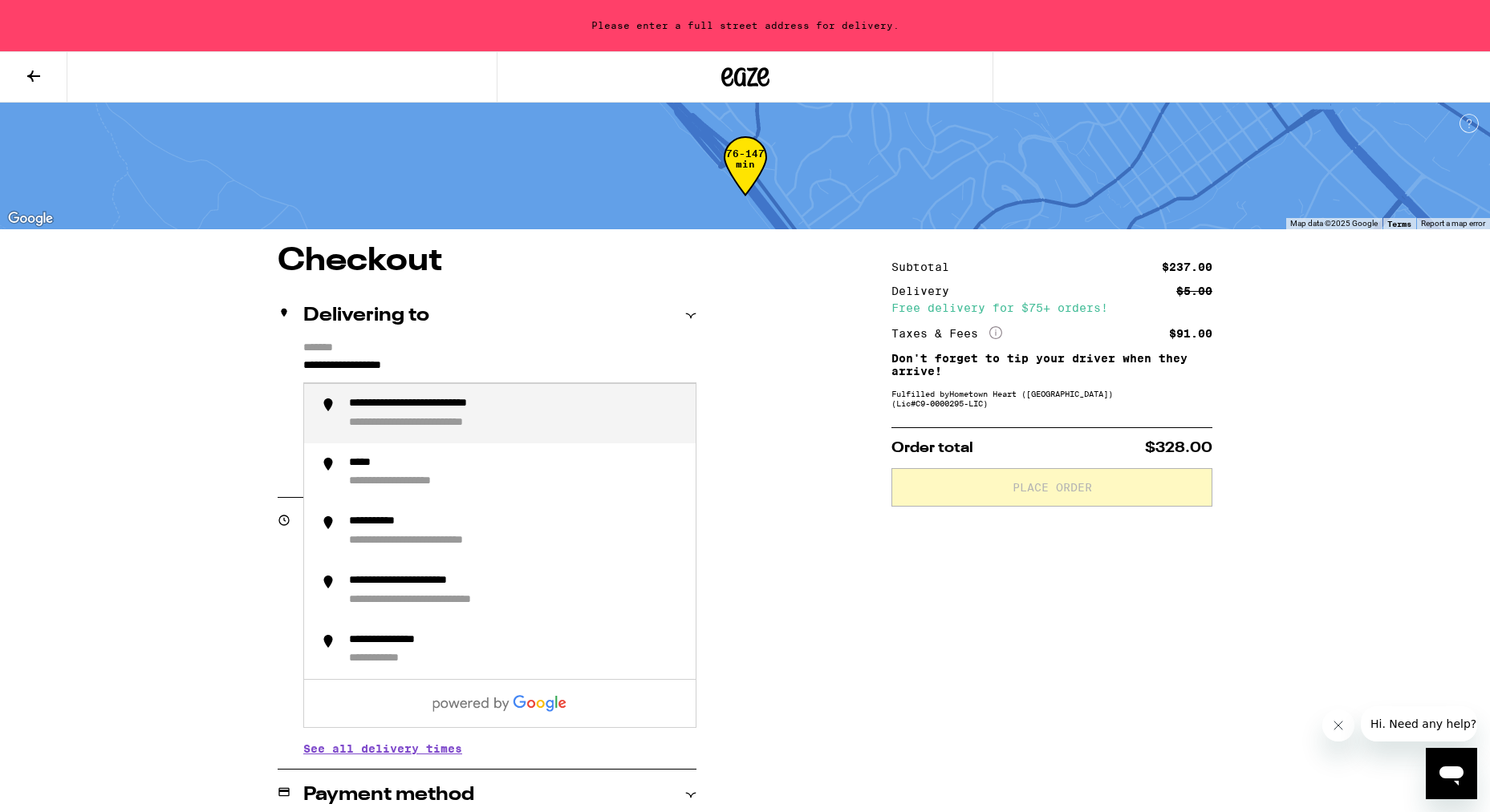
drag, startPoint x: 469, startPoint y: 366, endPoint x: 278, endPoint y: 372, distance: 191.1
click at [278, 372] on div "**********" at bounding box center [487, 411] width 419 height 138
drag, startPoint x: 278, startPoint y: 372, endPoint x: 376, endPoint y: 419, distance: 108.7
click at [376, 419] on div "**********" at bounding box center [393, 423] width 87 height 15
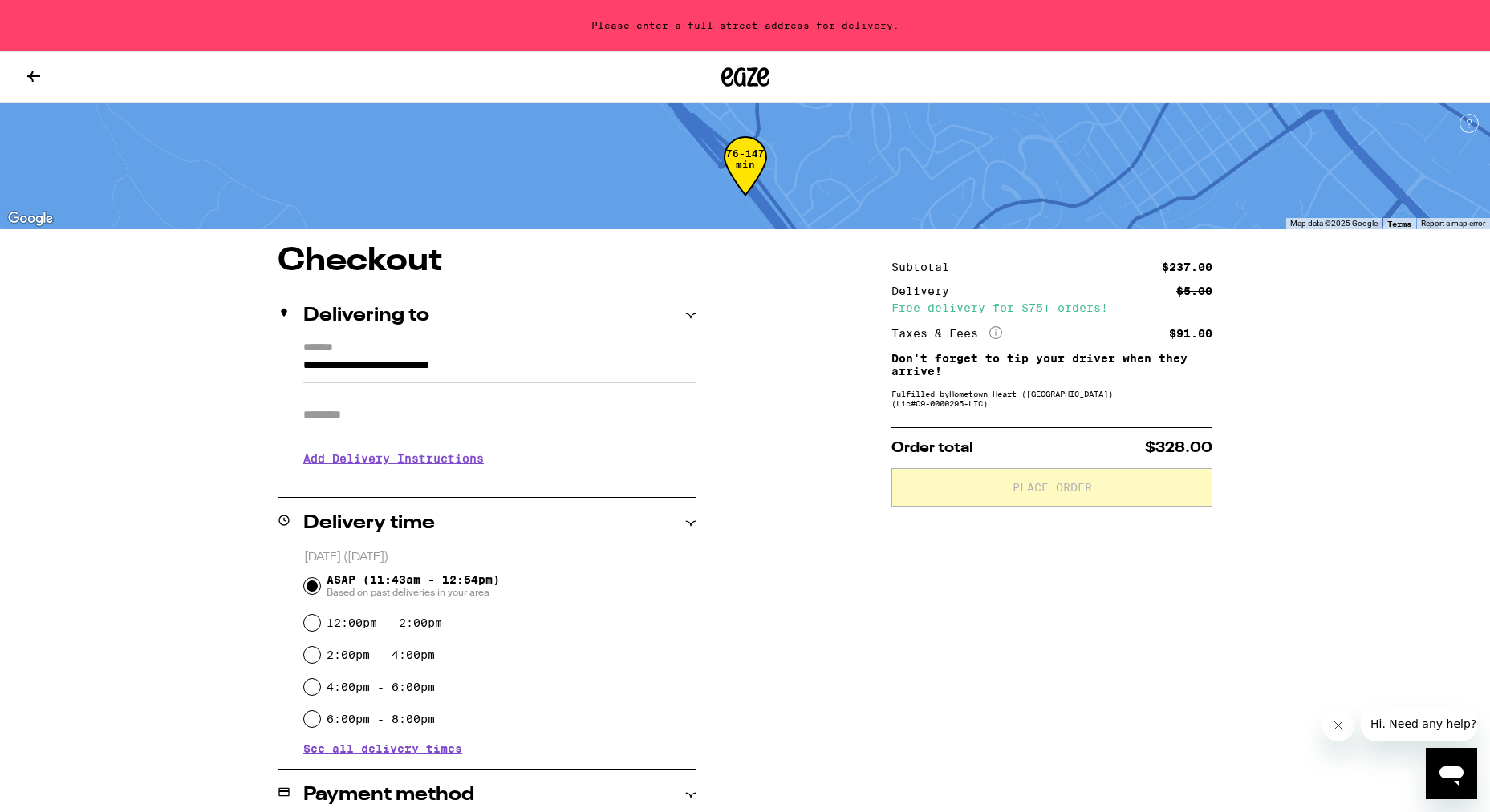
type input "**********"
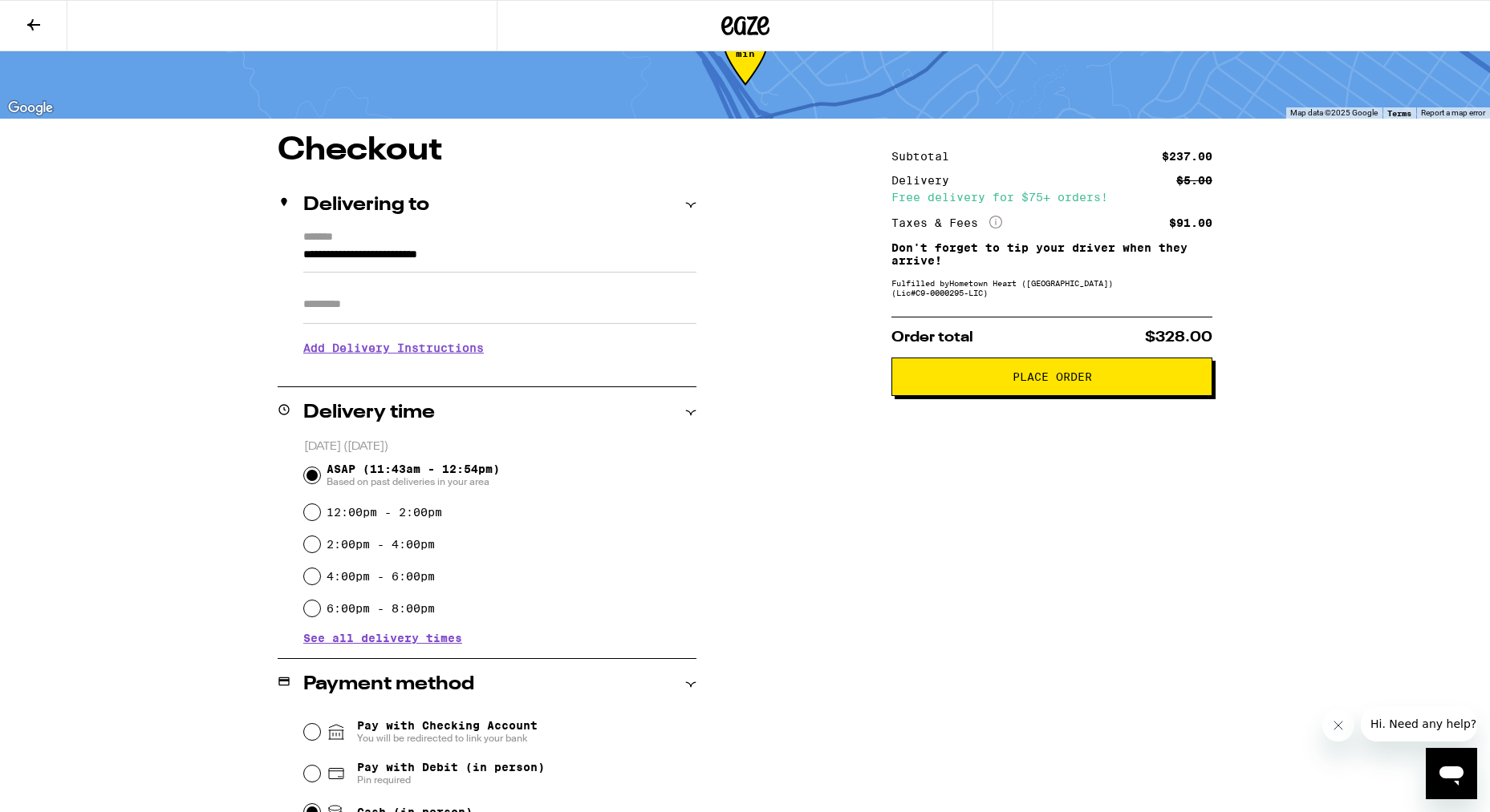
scroll to position [59, 1]
click at [1042, 393] on button "Place Order" at bounding box center [1052, 377] width 321 height 38
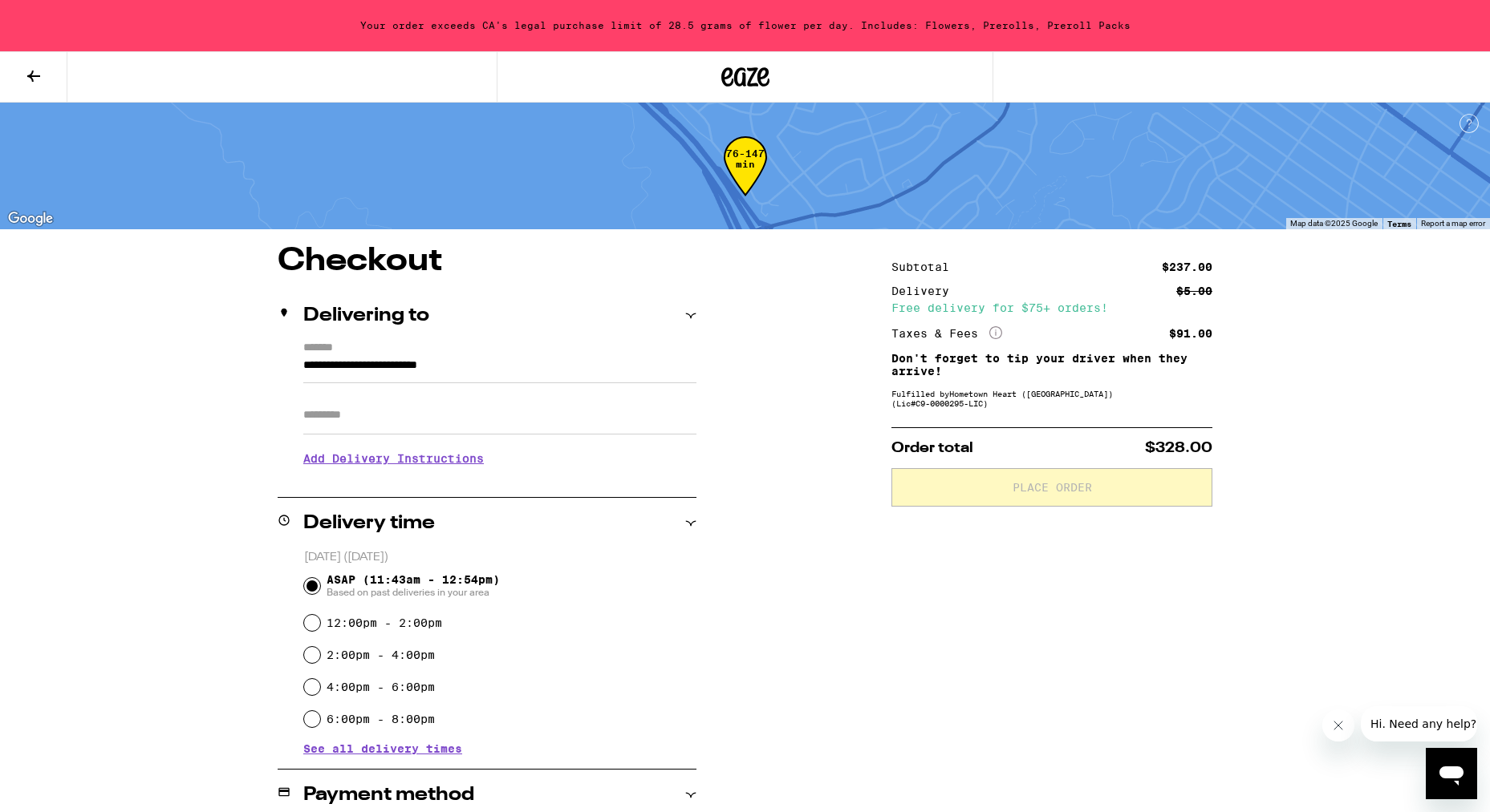
scroll to position [0, 0]
click at [33, 75] on icon at bounding box center [33, 76] width 13 height 11
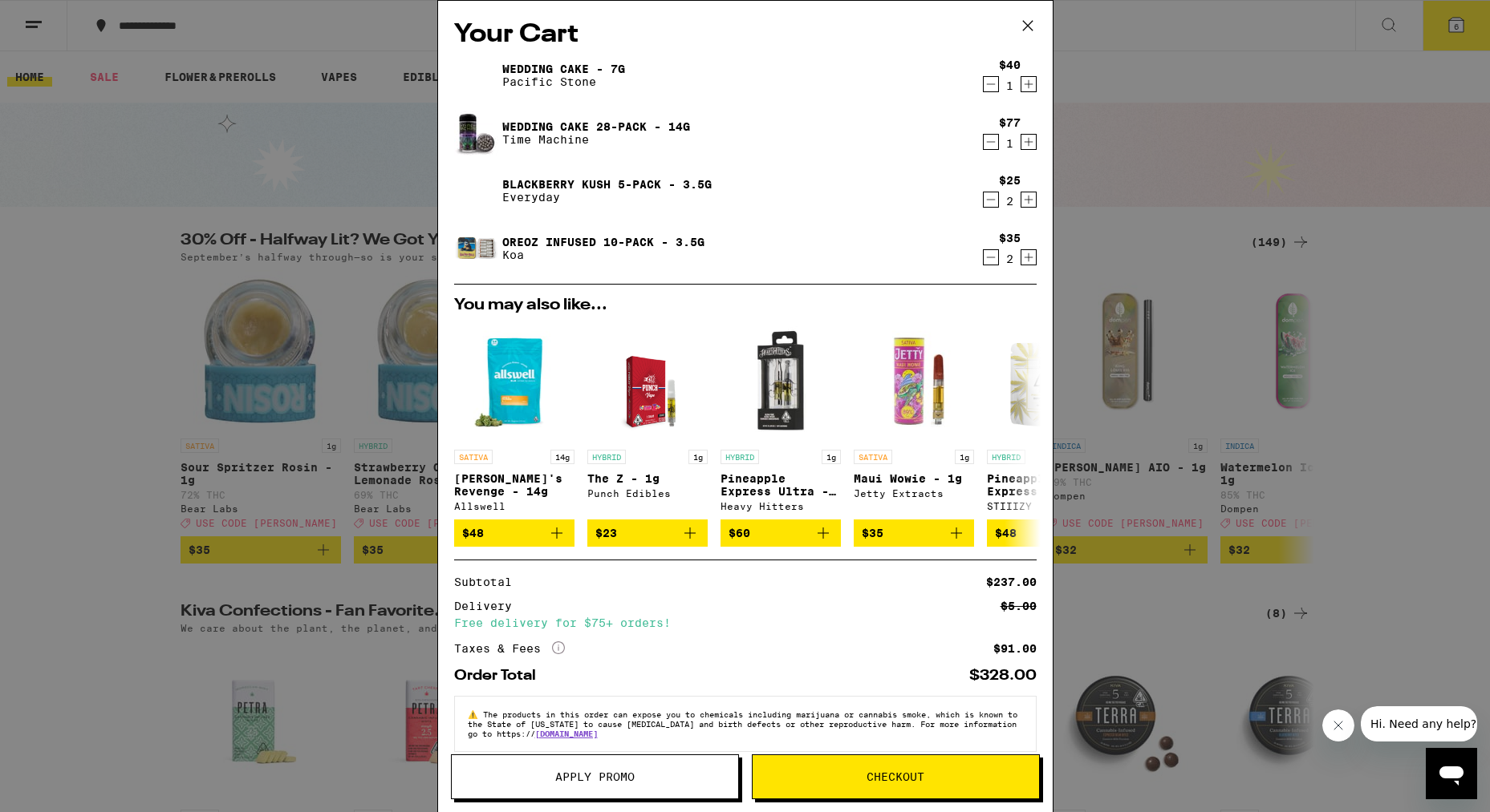
click at [987, 203] on icon "Decrement" at bounding box center [991, 199] width 15 height 19
click at [892, 784] on button "Checkout" at bounding box center [895, 777] width 288 height 45
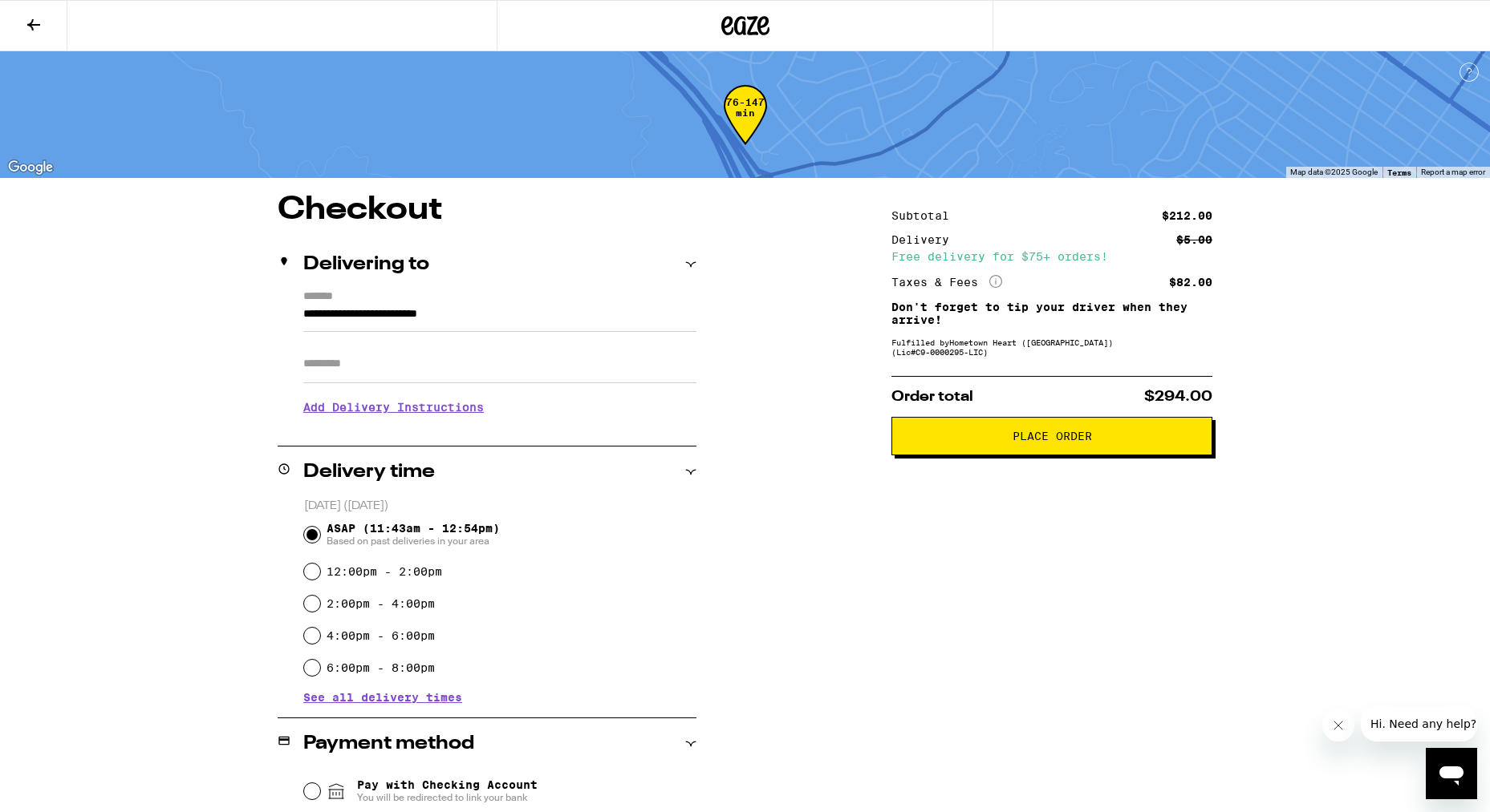
click at [1041, 453] on button "Place Order" at bounding box center [1052, 436] width 321 height 38
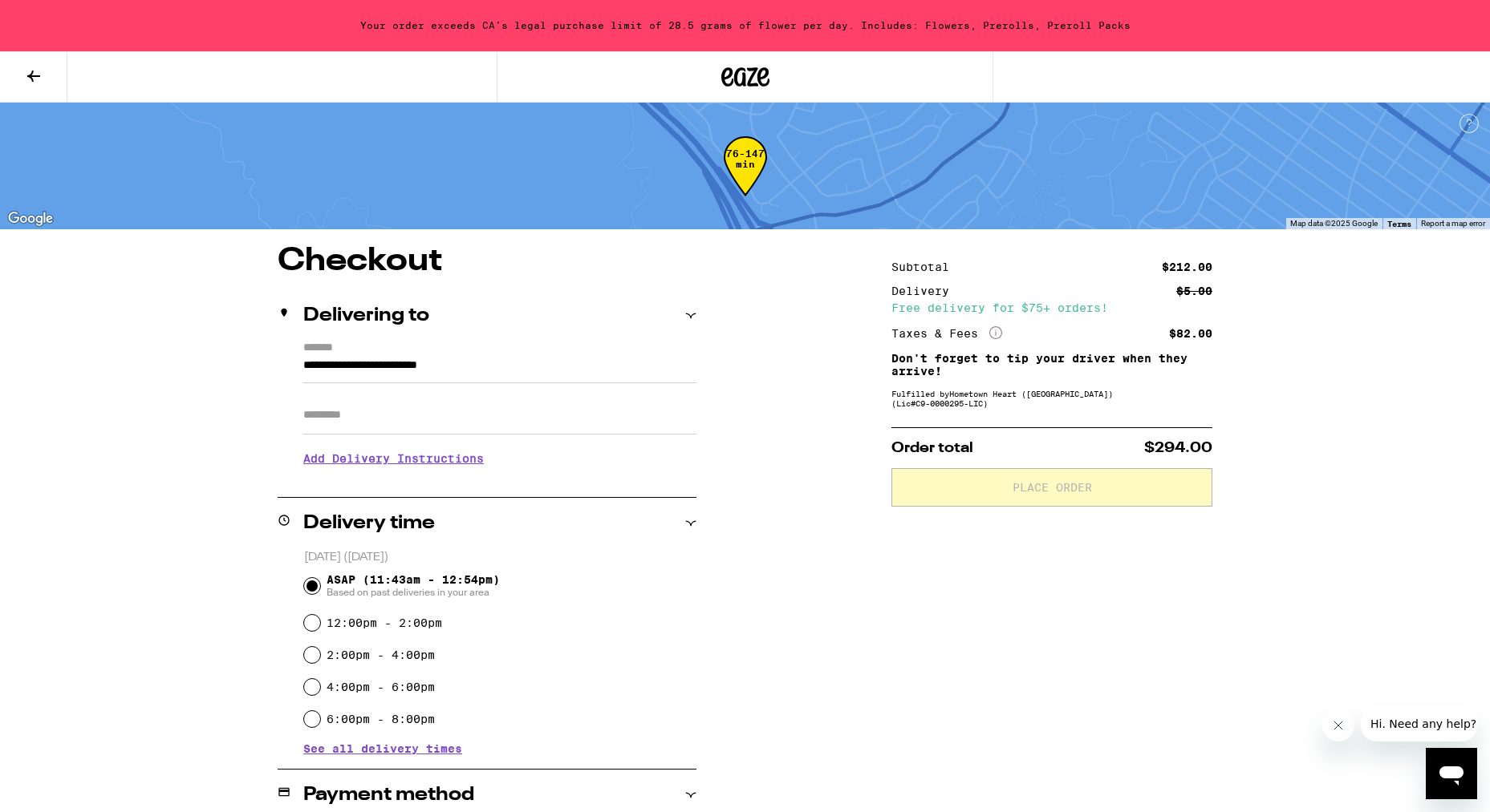
click at [33, 71] on icon at bounding box center [33, 76] width 13 height 11
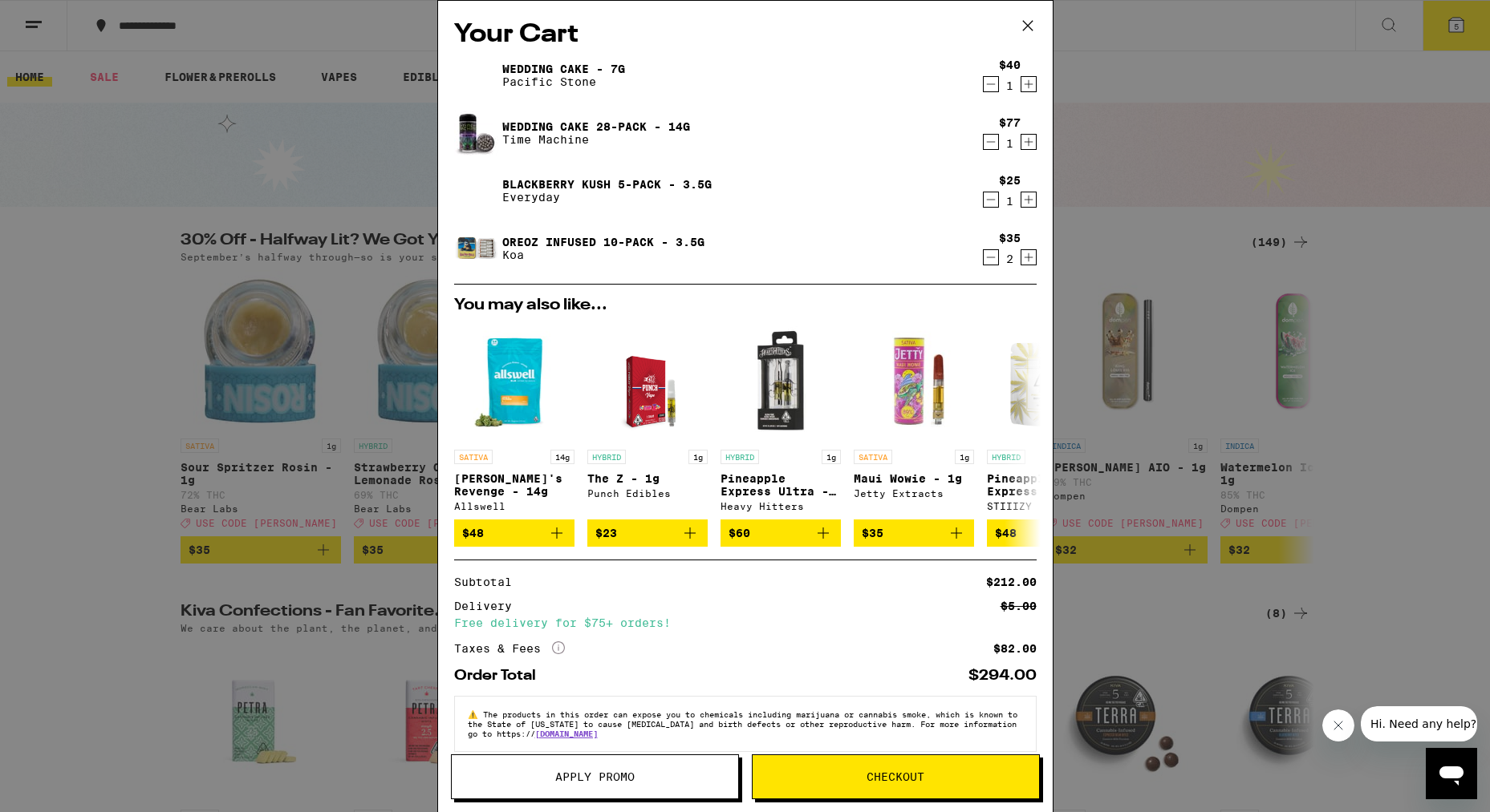
click at [987, 265] on icon "Decrement" at bounding box center [991, 258] width 15 height 19
click at [852, 779] on span "Checkout" at bounding box center [895, 776] width 287 height 11
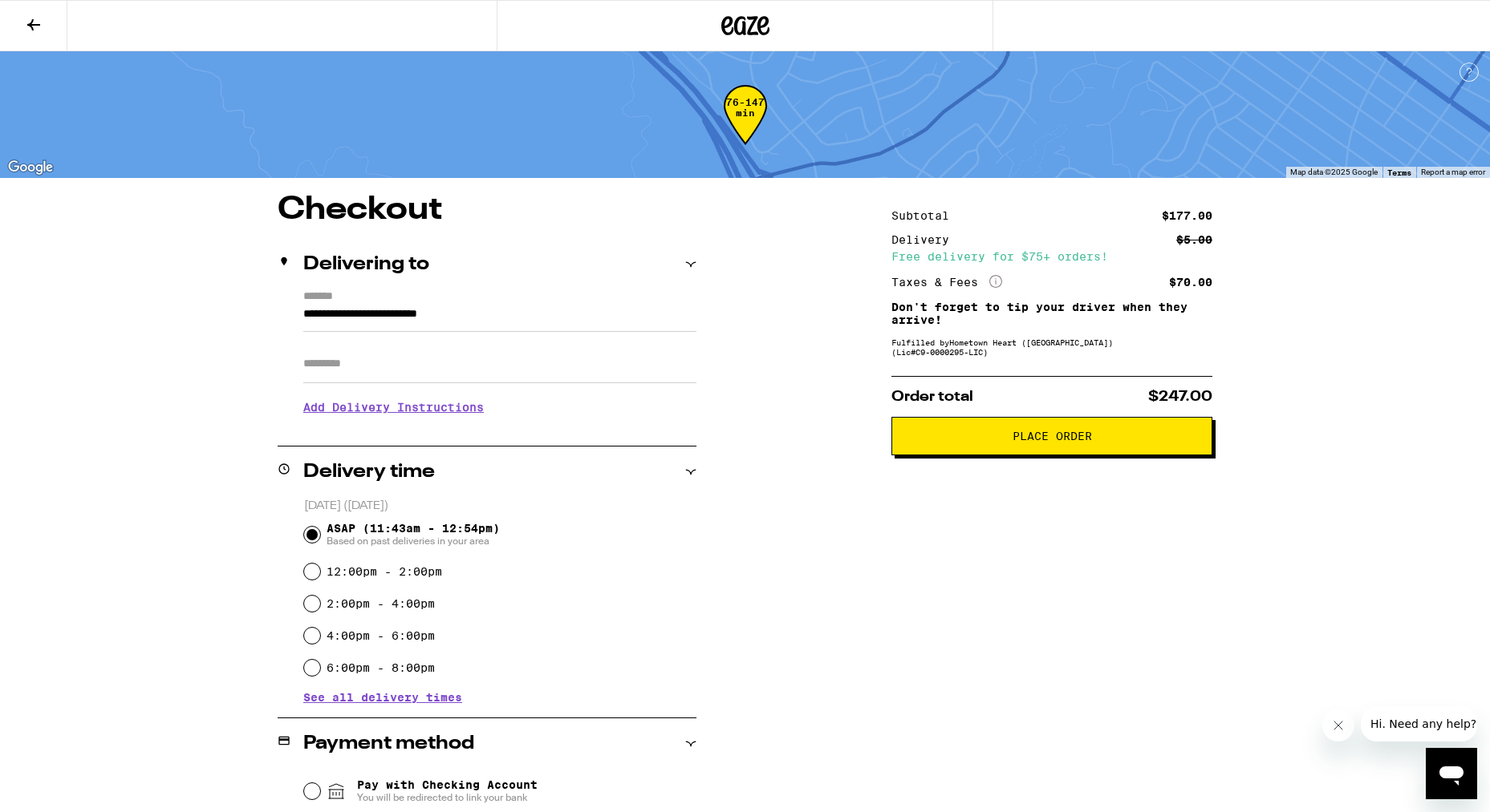
click at [1116, 451] on button "Place Order" at bounding box center [1052, 436] width 321 height 38
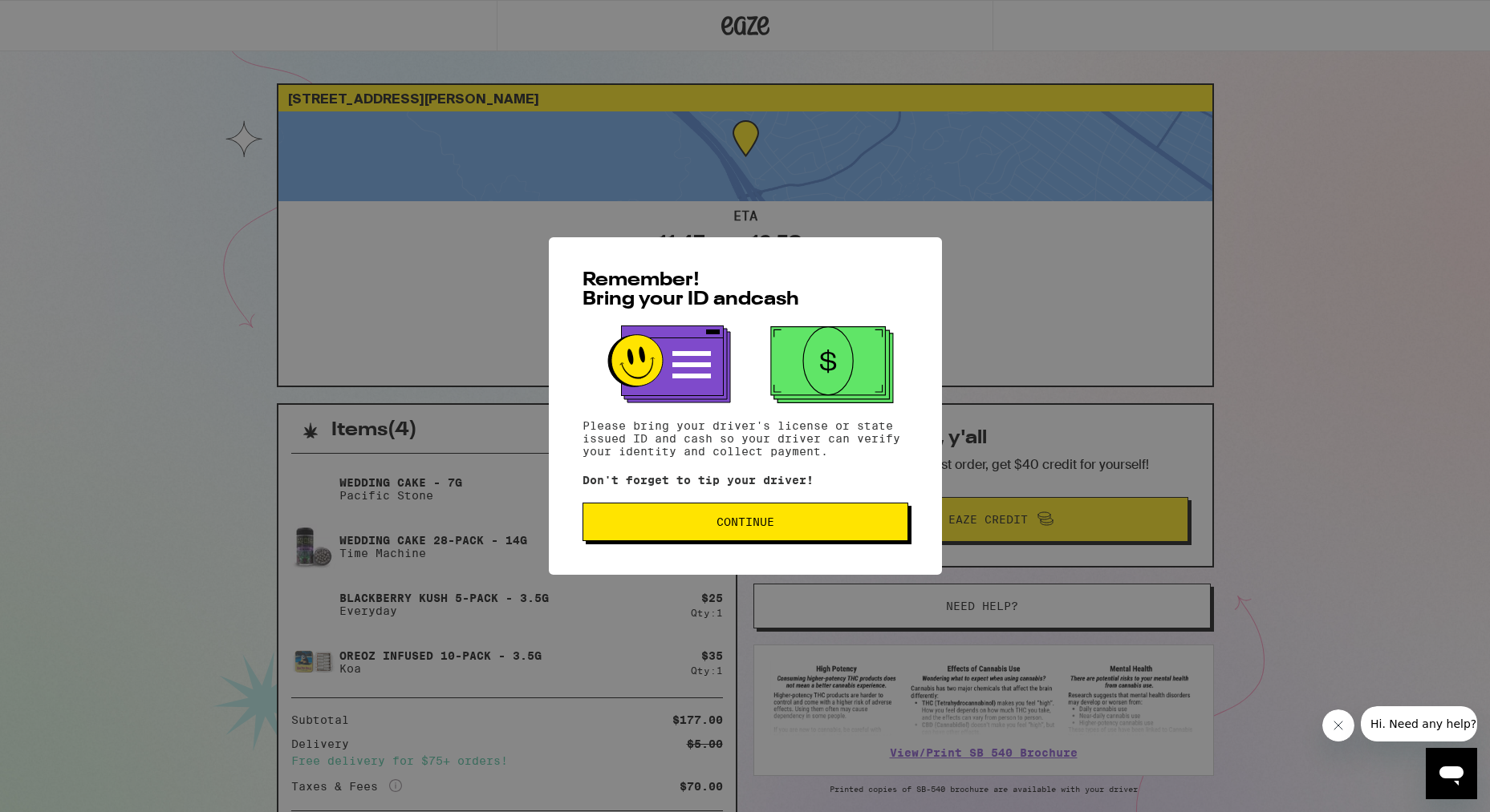
click at [740, 527] on span "Continue" at bounding box center [745, 521] width 57 height 11
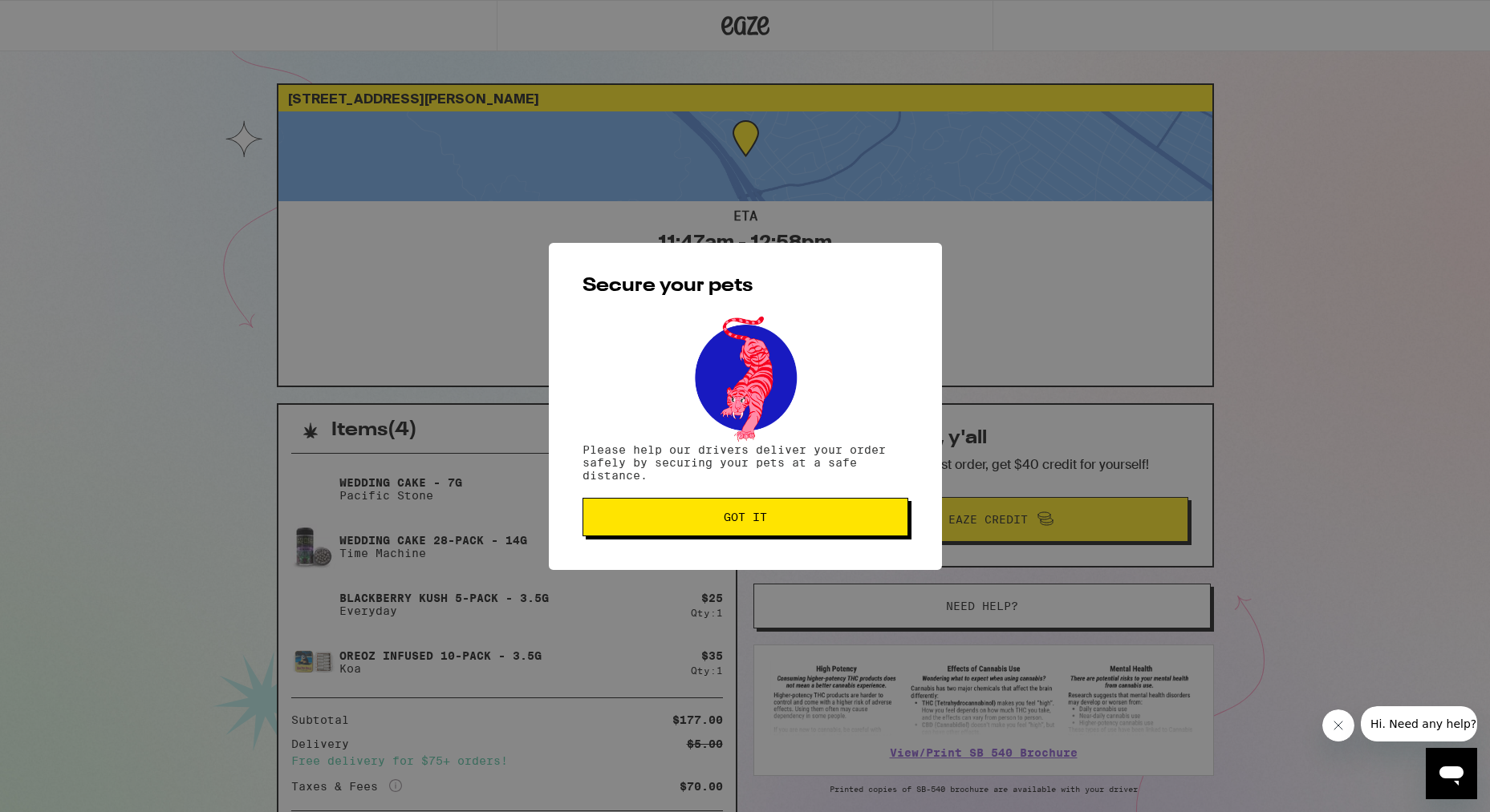
click at [740, 527] on button "Got it" at bounding box center [745, 517] width 326 height 38
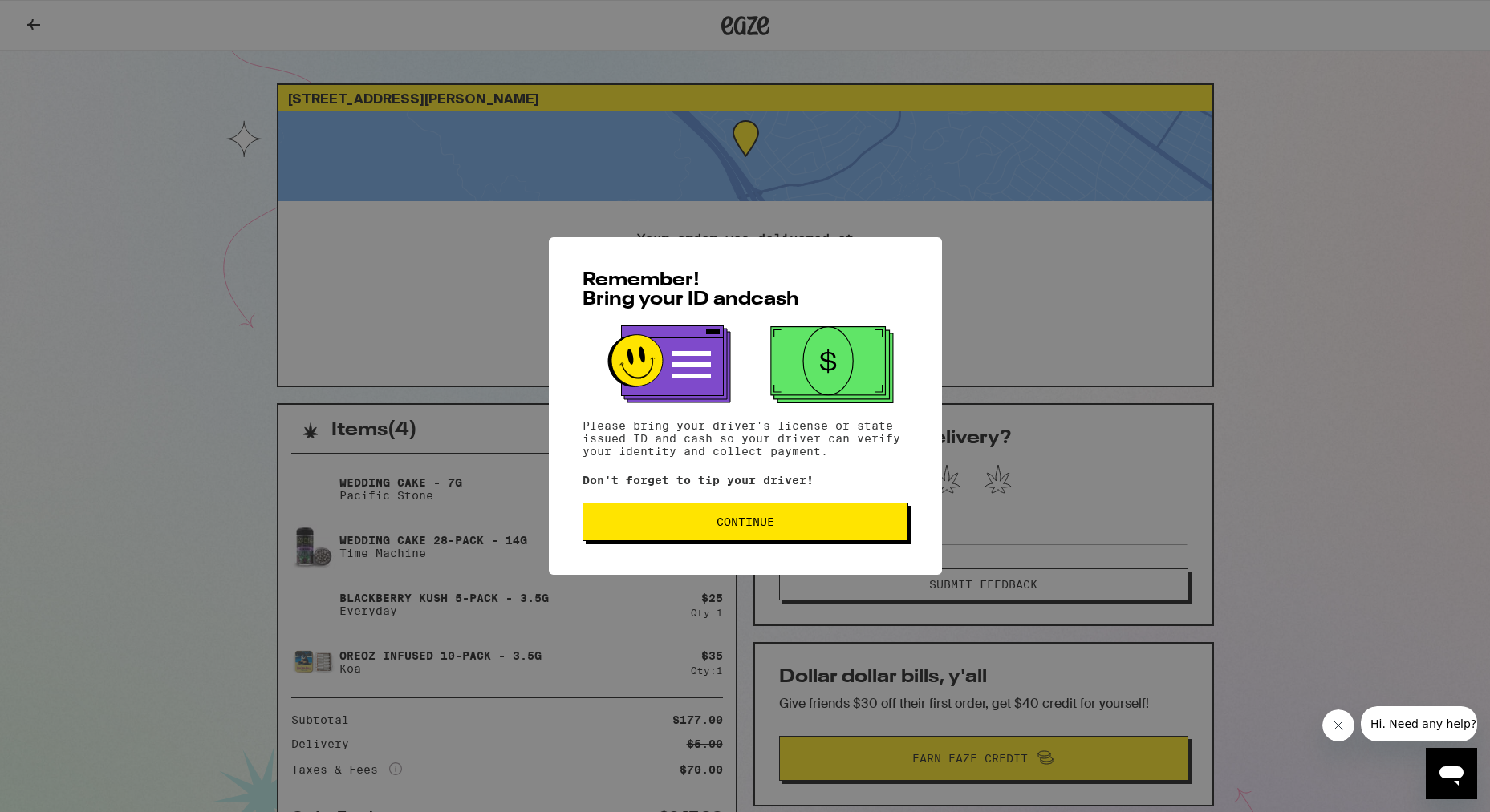
click at [750, 534] on button "Continue" at bounding box center [745, 522] width 326 height 38
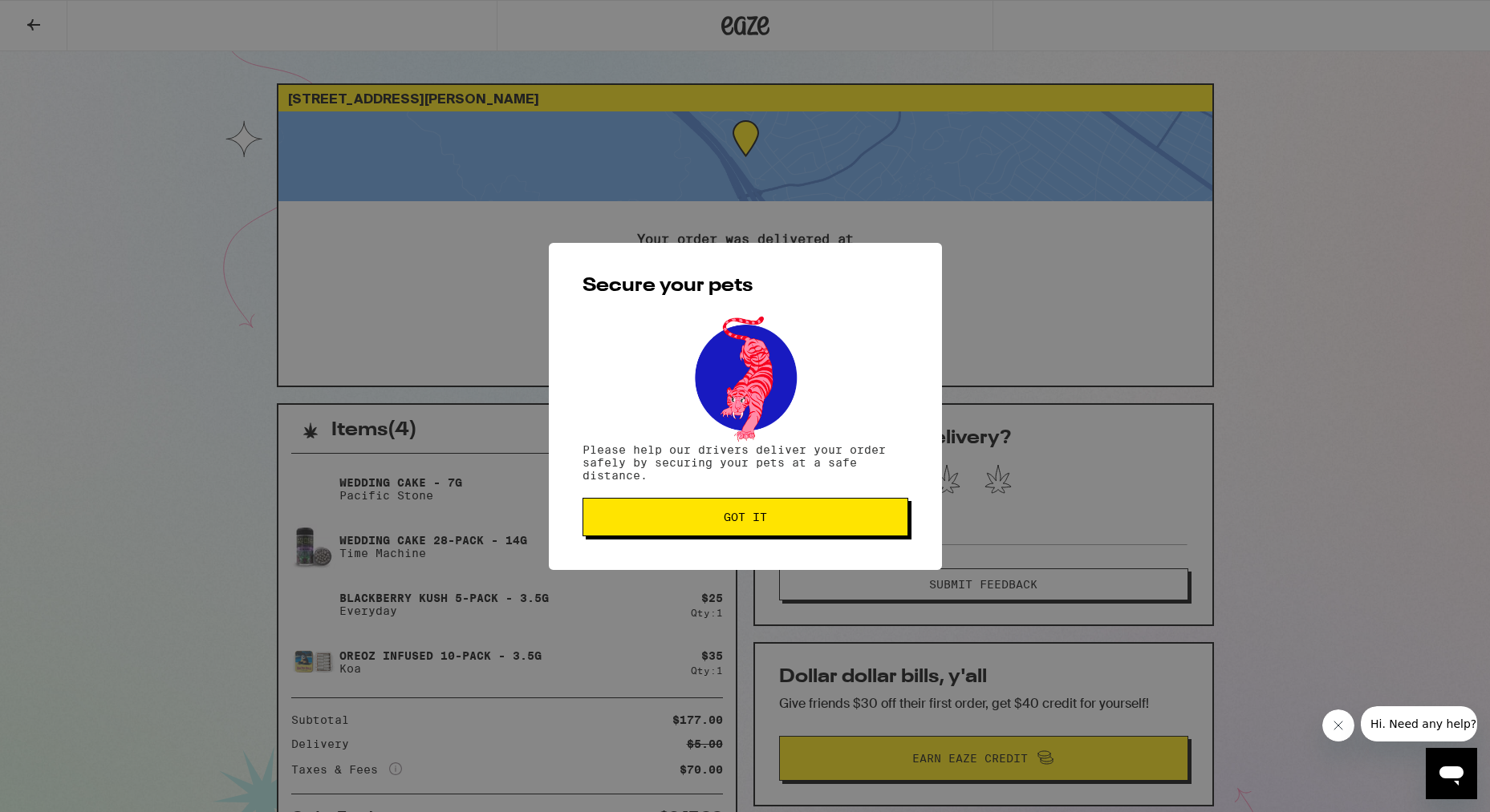
click at [747, 523] on span "Got it" at bounding box center [745, 517] width 44 height 11
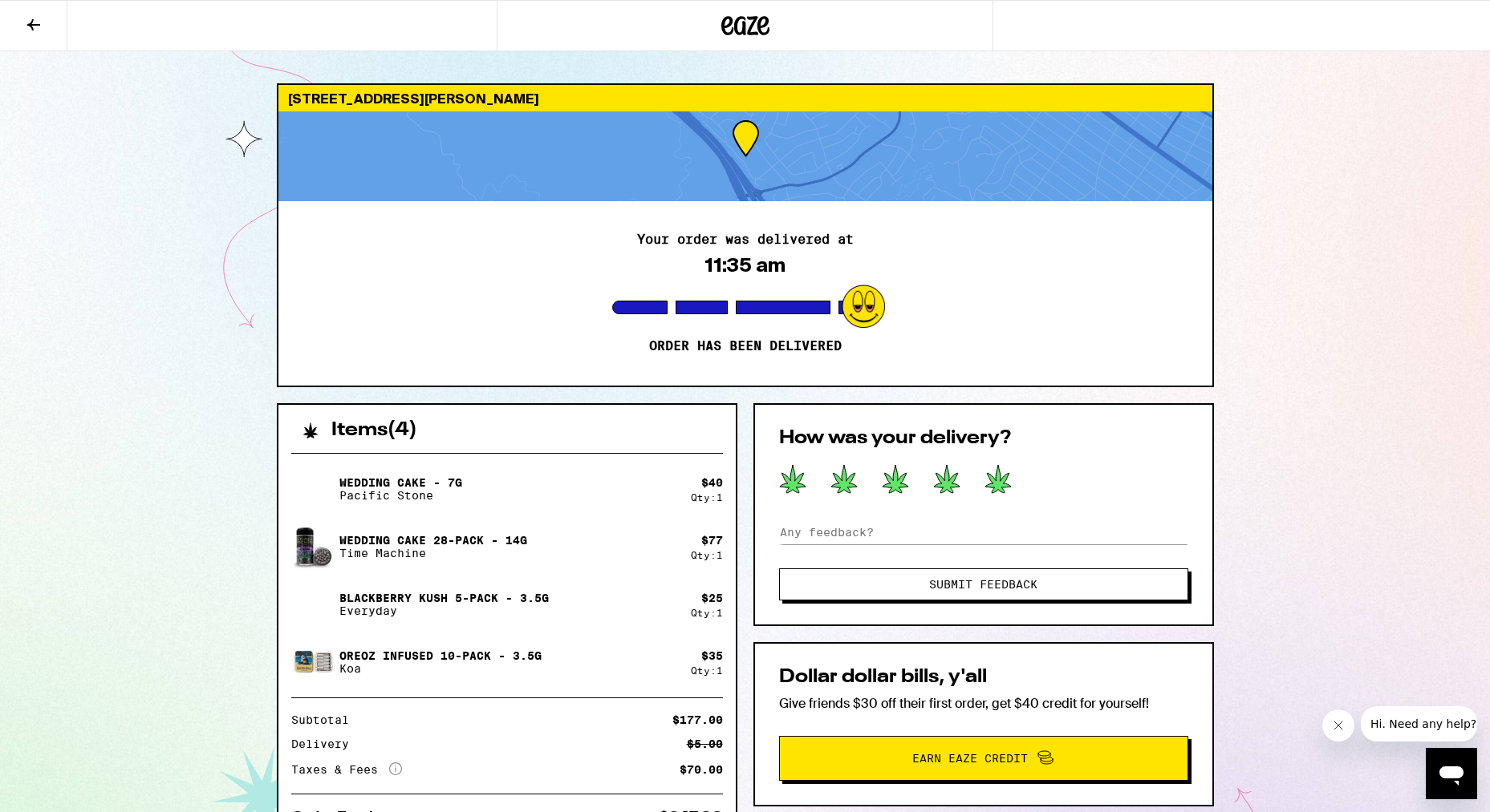
click at [1001, 473] on icon at bounding box center [998, 480] width 27 height 30
click at [802, 526] on input at bounding box center [984, 533] width 409 height 24
type input "always theBEST"
click at [967, 586] on span "Submit Feedback" at bounding box center [983, 584] width 108 height 11
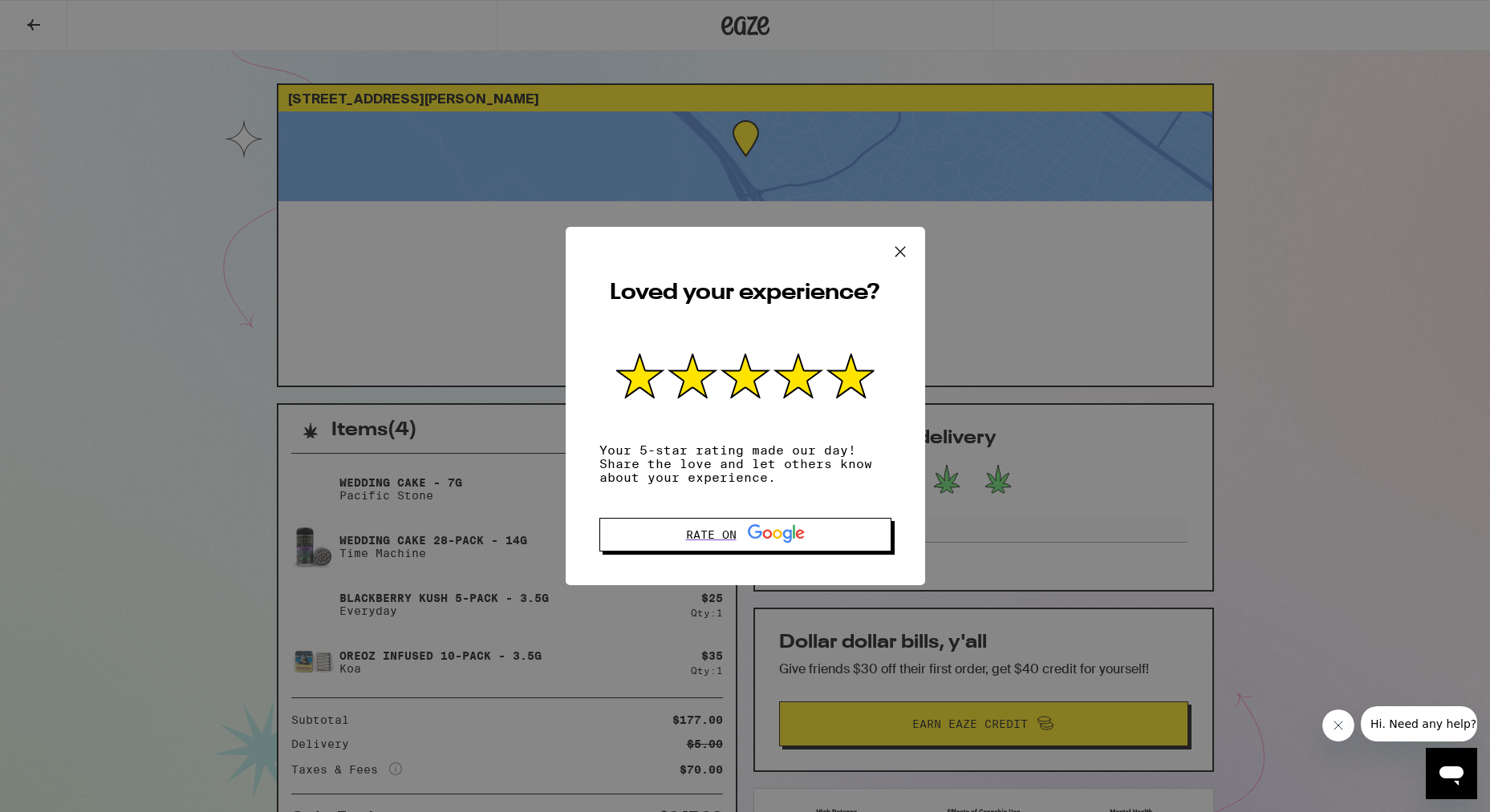
click at [902, 244] on icon at bounding box center [900, 252] width 24 height 24
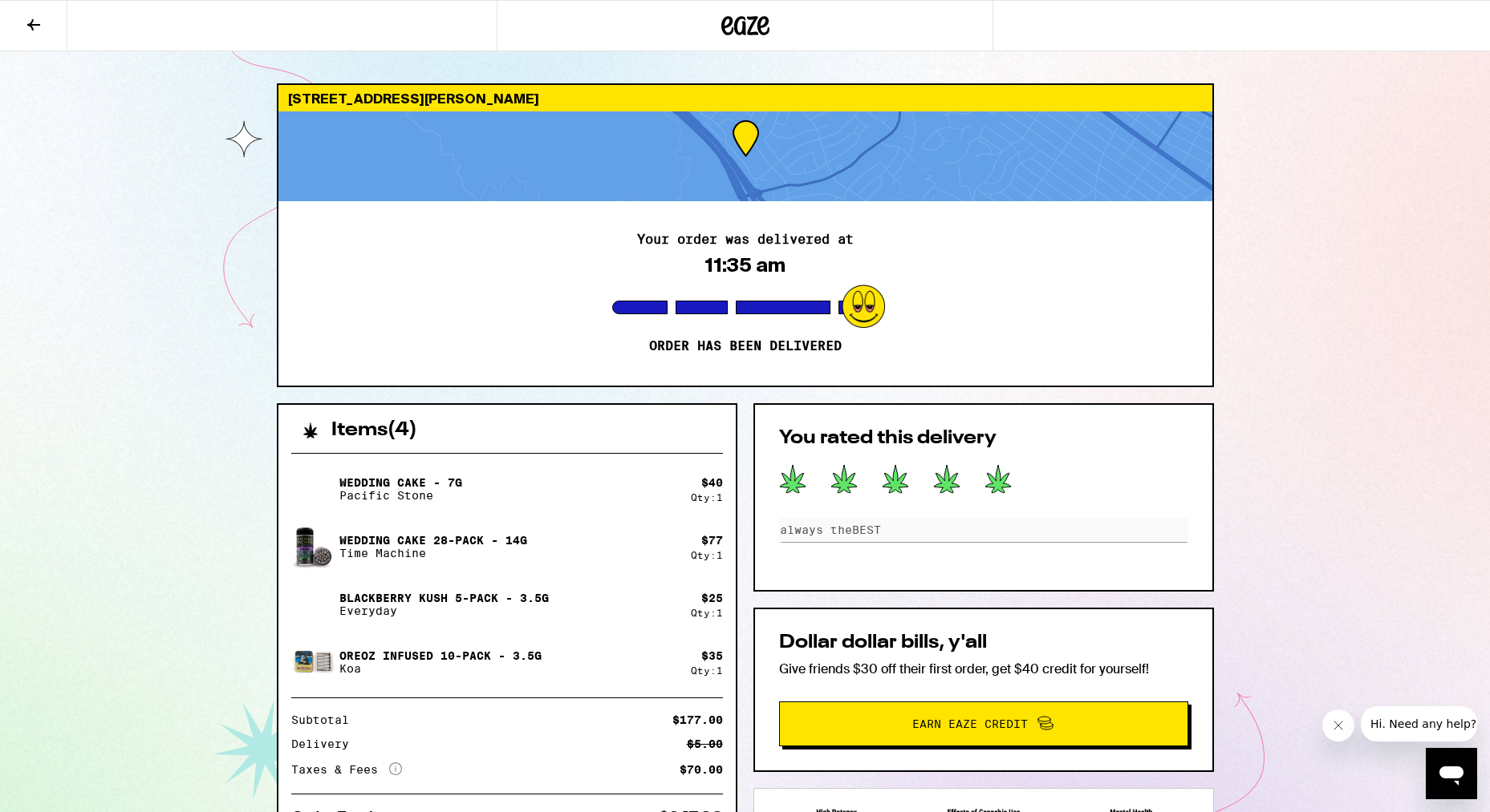
scroll to position [0, 1]
